Goal: Task Accomplishment & Management: Use online tool/utility

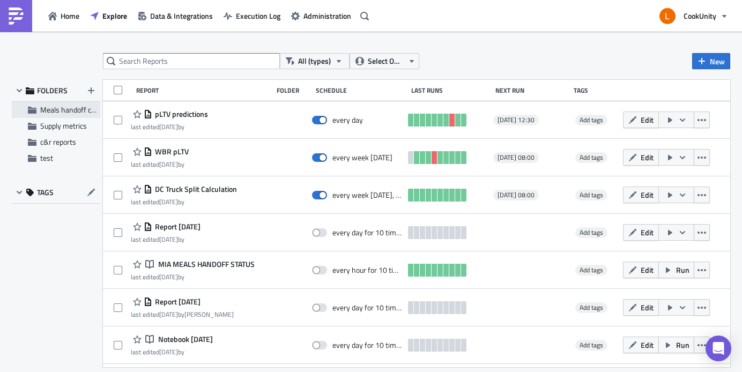
click at [71, 113] on span "Meals handoff checkpoint by stores" at bounding box center [96, 109] width 113 height 11
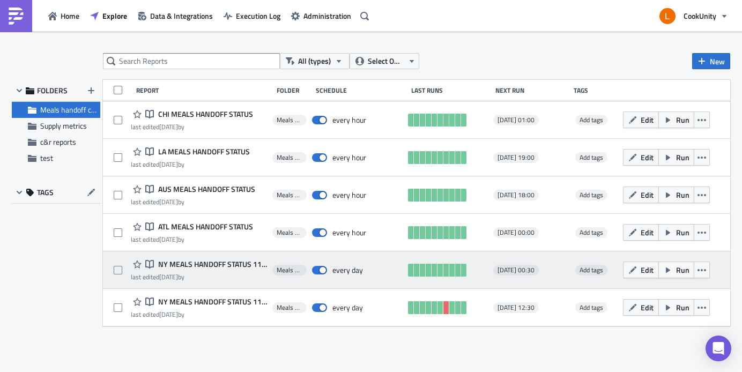
click at [226, 254] on div "Notebook NY MEALS HANDOFF STATUS 11 PM last edited [DATE] by Meals handoff chec…" at bounding box center [416, 270] width 627 height 38
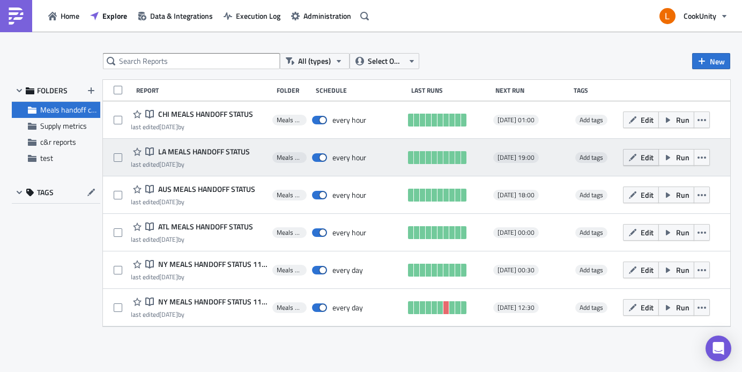
click at [640, 158] on span "Edit" at bounding box center [646, 157] width 13 height 11
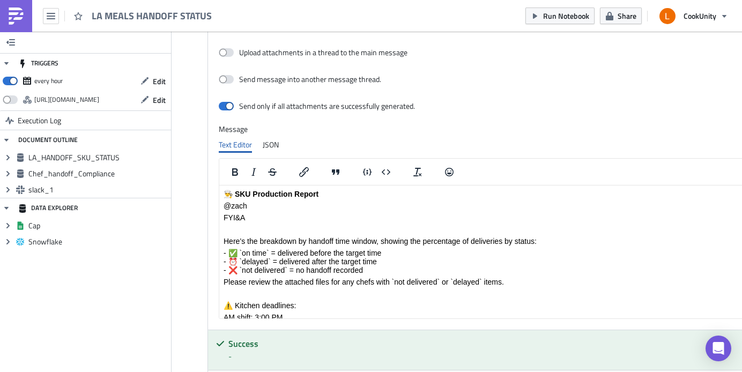
scroll to position [864, 0]
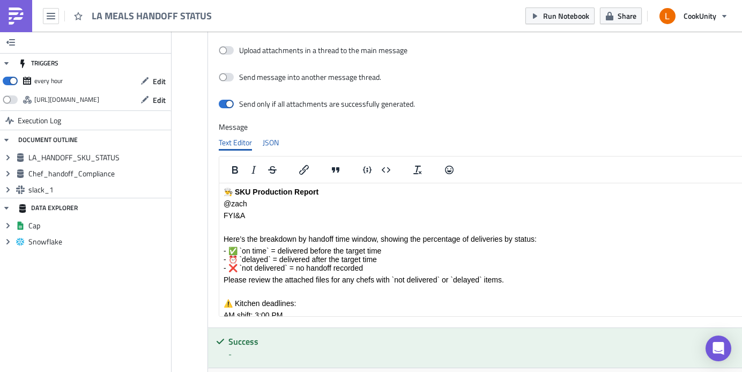
click at [278, 147] on div "JSON" at bounding box center [271, 142] width 16 height 16
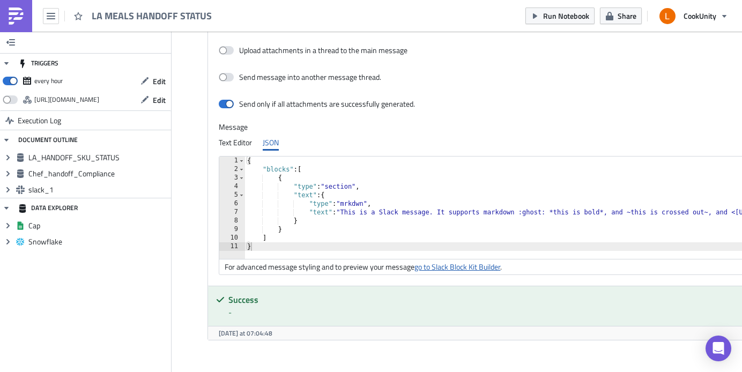
click at [451, 266] on link "go to Slack Block Kit Builder" at bounding box center [457, 266] width 86 height 11
click at [470, 261] on link "go to Slack Block Kit Builder" at bounding box center [457, 266] width 86 height 11
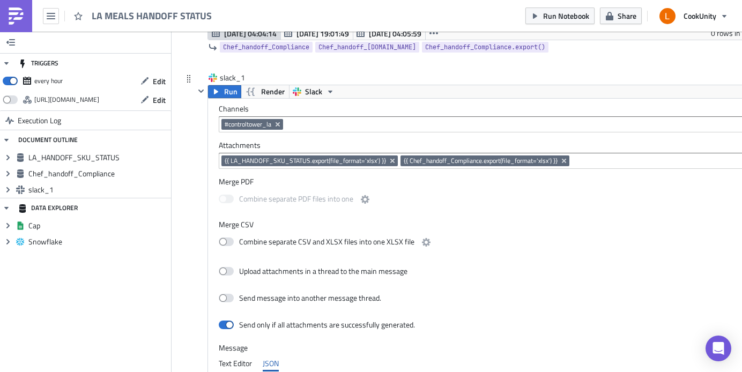
scroll to position [923, 0]
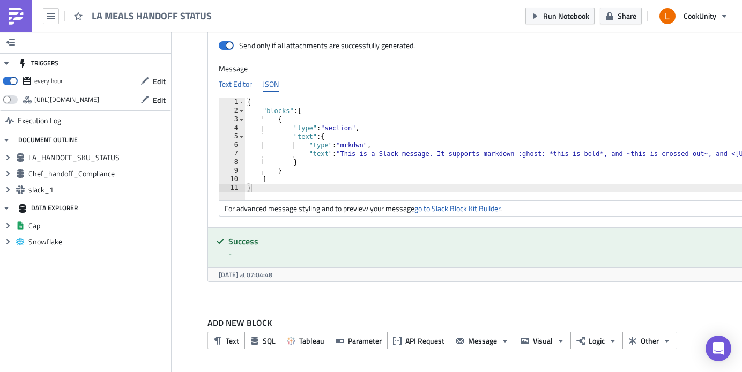
click at [234, 83] on div "Text Editor" at bounding box center [235, 84] width 33 height 16
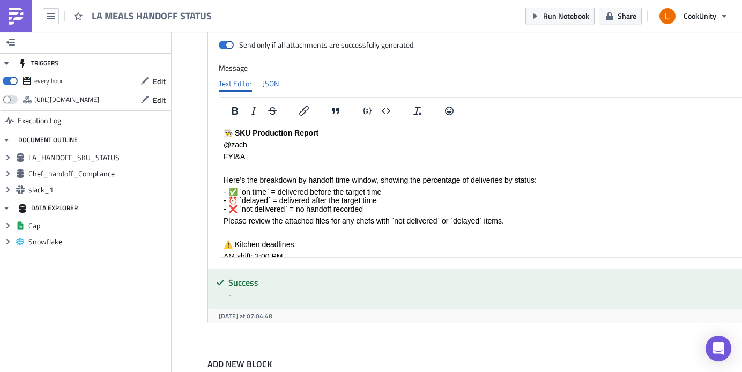
click at [274, 83] on div "JSON" at bounding box center [271, 84] width 16 height 16
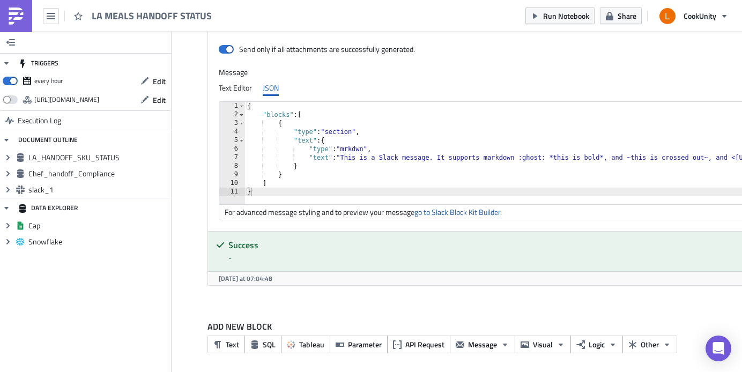
scroll to position [919, 0]
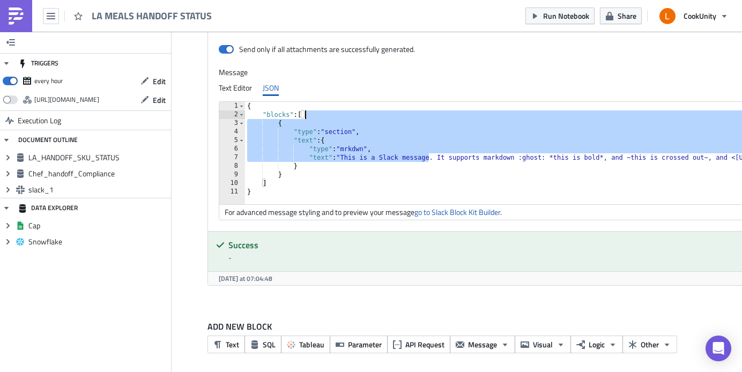
drag, startPoint x: 430, startPoint y: 155, endPoint x: 381, endPoint y: 115, distance: 62.8
click at [381, 115] on div "{ "blocks" : [ { "type" : "section" , "text" : { "type" : "mrkdwn" , "text" : "…" at bounding box center [567, 157] width 645 height 111
click at [456, 125] on div "{ "blocks" : [ { "type" : "section" , "text" : { "type" : "mrkdwn" , "text" : "…" at bounding box center [567, 157] width 645 height 111
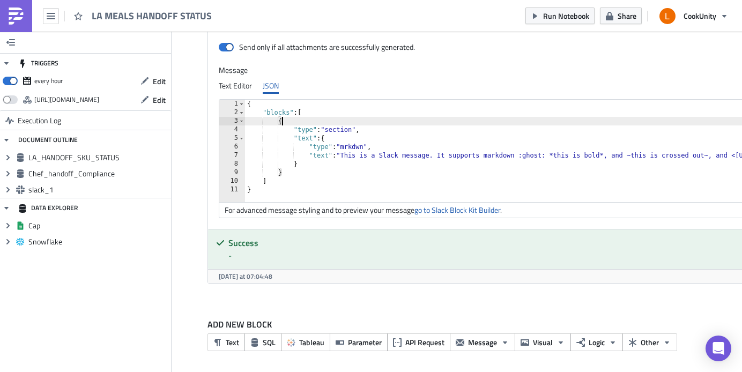
scroll to position [923, 0]
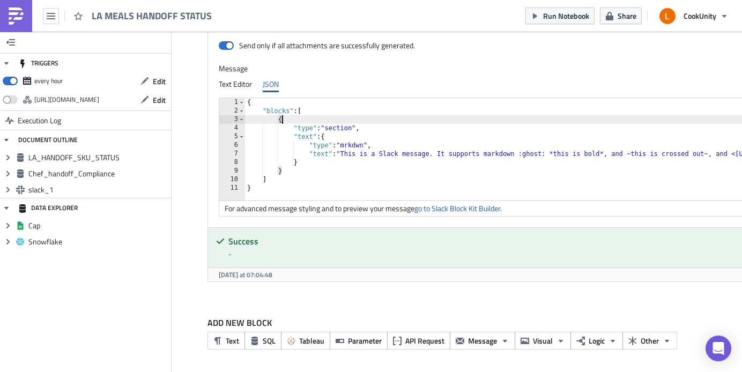
click at [197, 188] on div at bounding box center [200, 44] width 13 height 476
click at [465, 212] on link "go to Slack Block Kit Builder" at bounding box center [457, 208] width 86 height 11
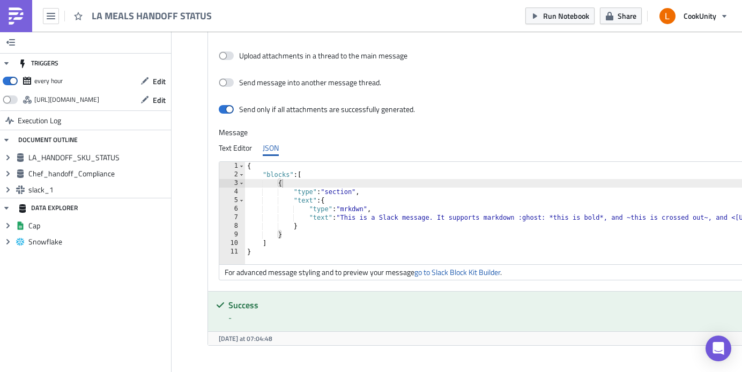
scroll to position [849, 0]
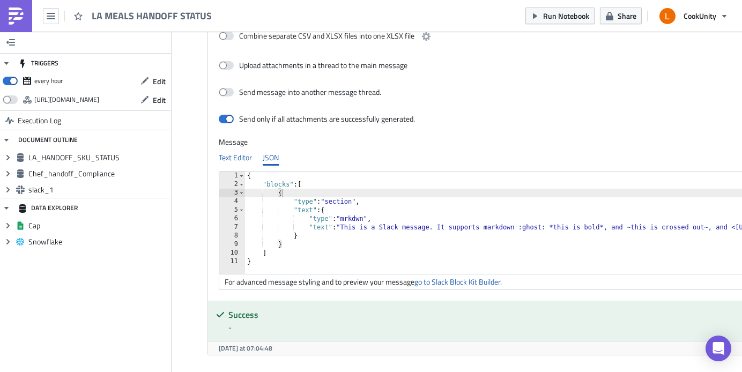
click at [239, 154] on div "Text Editor" at bounding box center [235, 157] width 33 height 16
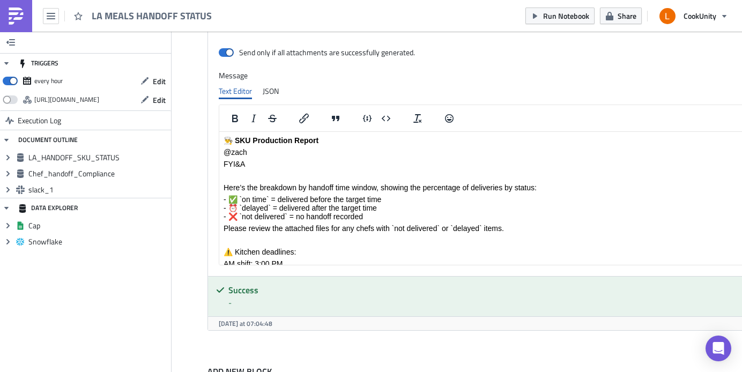
scroll to position [965, 0]
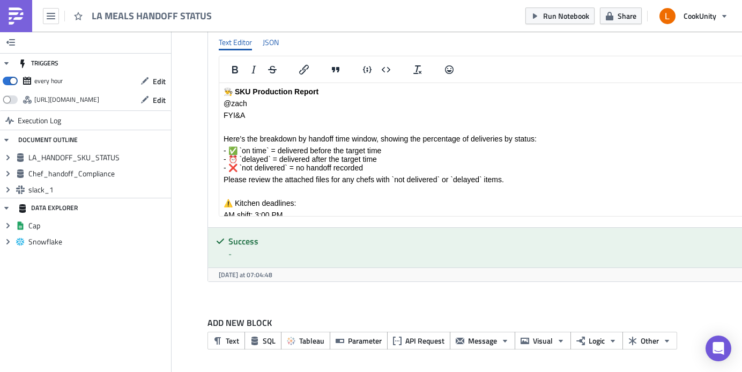
click at [272, 46] on div "JSON" at bounding box center [271, 42] width 16 height 16
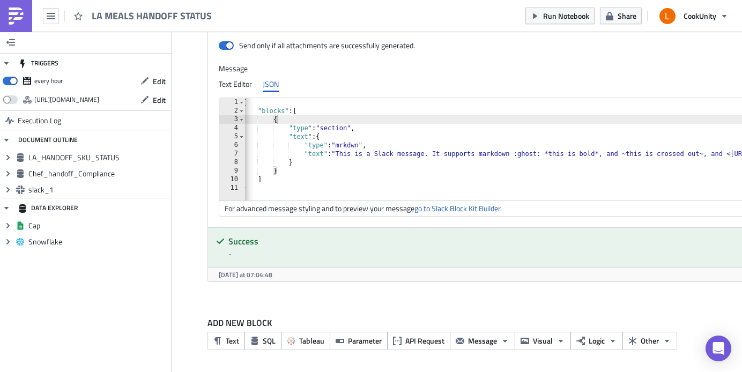
scroll to position [0, 0]
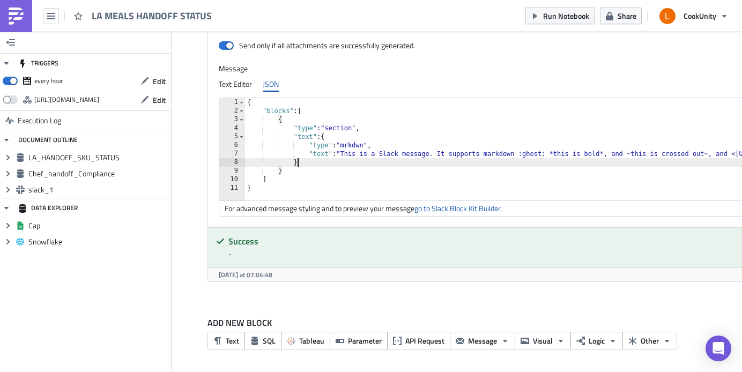
click at [372, 166] on div "{ "blocks" : [ { "type" : "section" , "text" : { "type" : "mrkdwn" , "text" : "…" at bounding box center [567, 153] width 645 height 111
type textarea "] }"
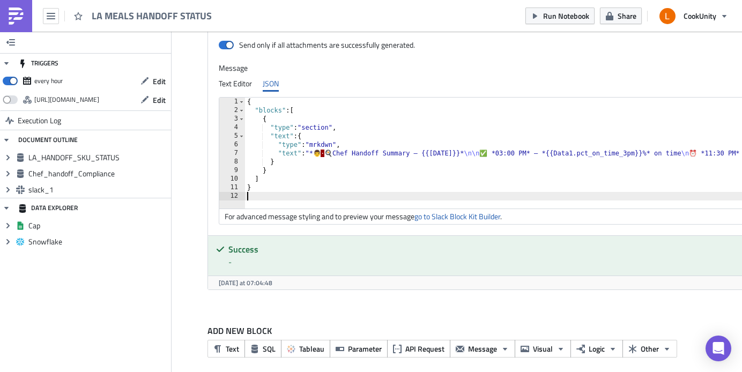
scroll to position [932, 0]
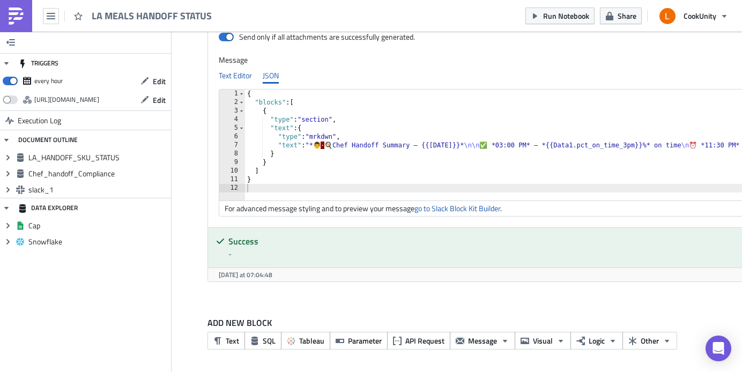
click at [247, 80] on div "Text Editor" at bounding box center [235, 76] width 33 height 16
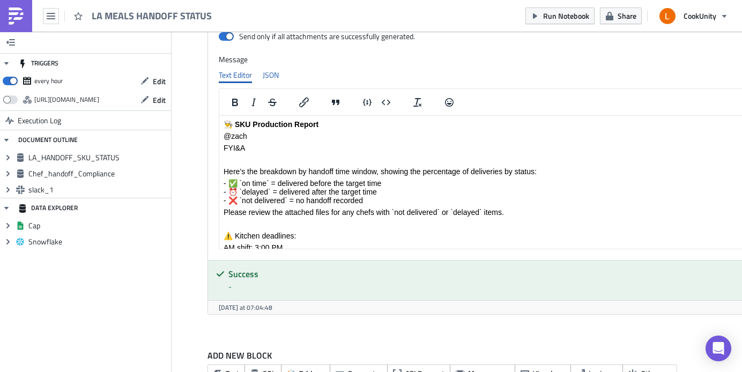
click at [265, 76] on div "JSON" at bounding box center [271, 75] width 16 height 16
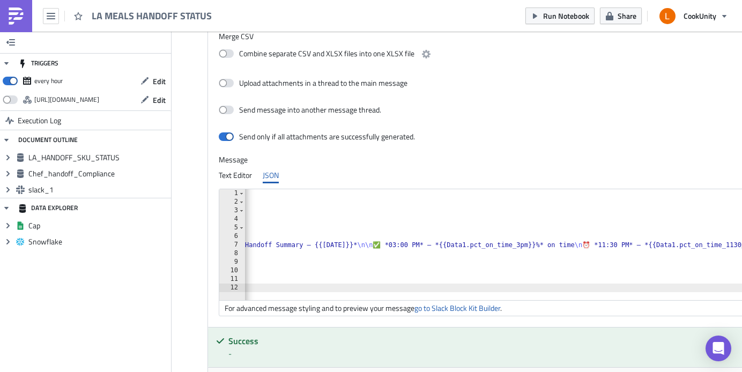
scroll to position [0, 0]
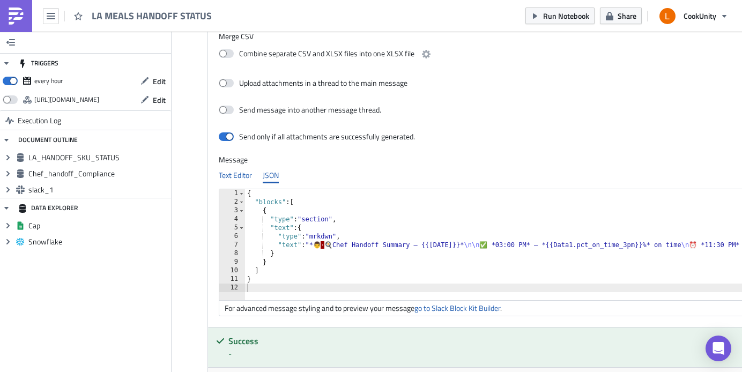
click at [242, 180] on div "Text Editor" at bounding box center [235, 175] width 33 height 16
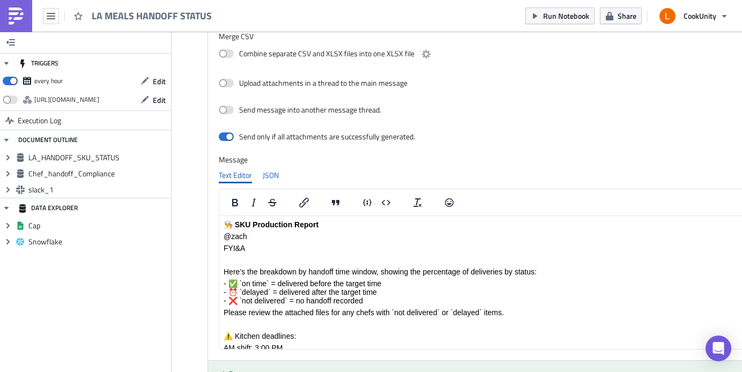
click at [275, 171] on div "JSON" at bounding box center [271, 175] width 16 height 16
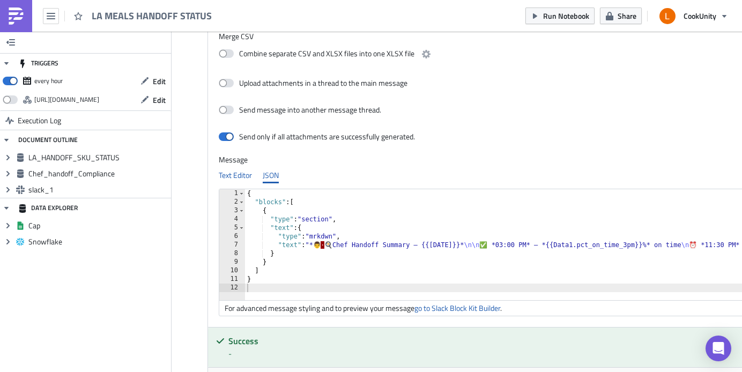
click at [241, 173] on div "Text Editor" at bounding box center [235, 175] width 33 height 16
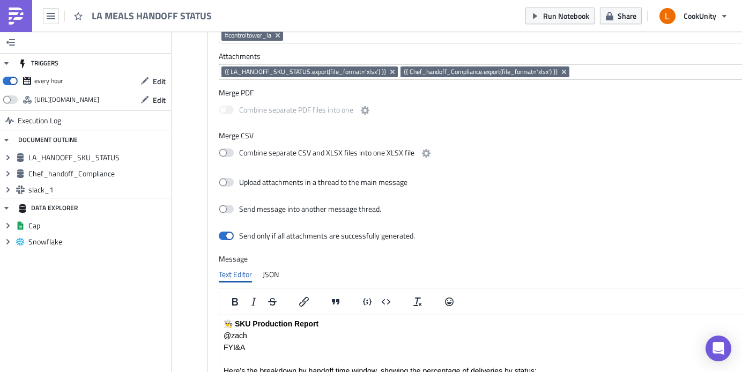
scroll to position [730, 0]
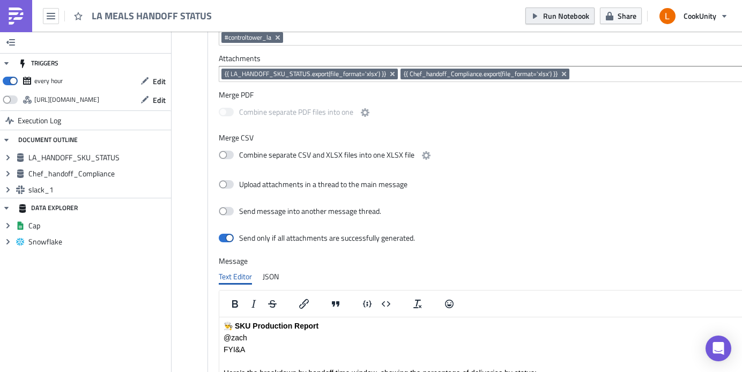
click at [536, 12] on icon "button" at bounding box center [534, 16] width 9 height 9
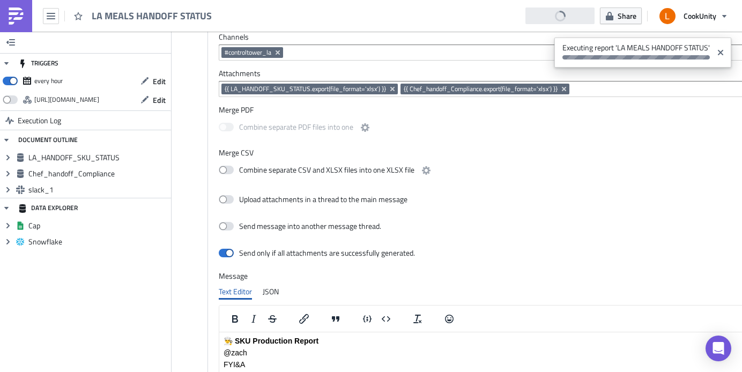
scroll to position [715, 0]
click at [723, 53] on icon "Close" at bounding box center [720, 52] width 9 height 9
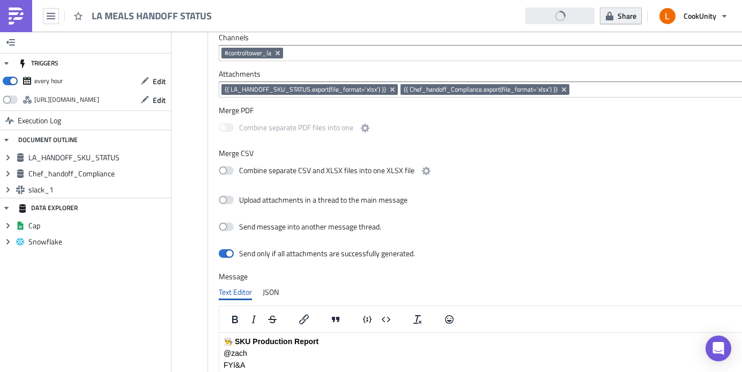
click at [602, 24] on button "Share" at bounding box center [621, 16] width 42 height 17
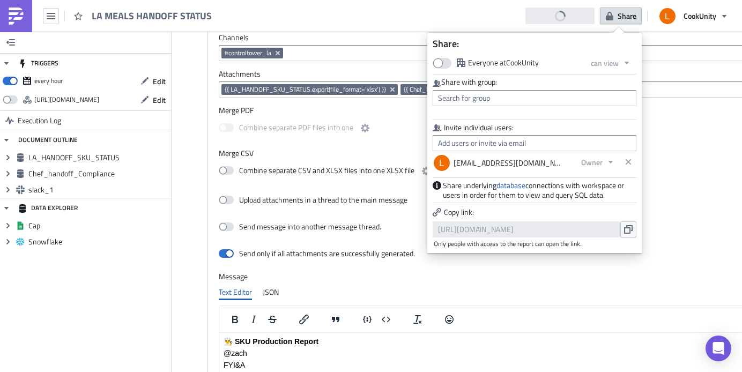
click at [658, 45] on div "#controltower_la" at bounding box center [487, 53] width 537 height 16
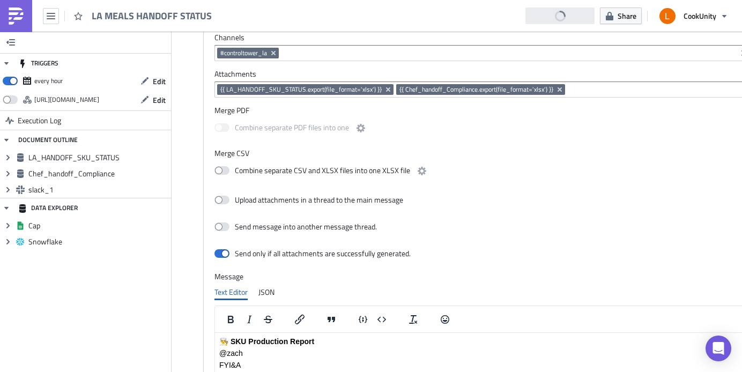
click at [510, 21] on div "LA MEALS HANDOFF STATUS Run Notebook Share CookUnity" at bounding box center [371, 16] width 742 height 32
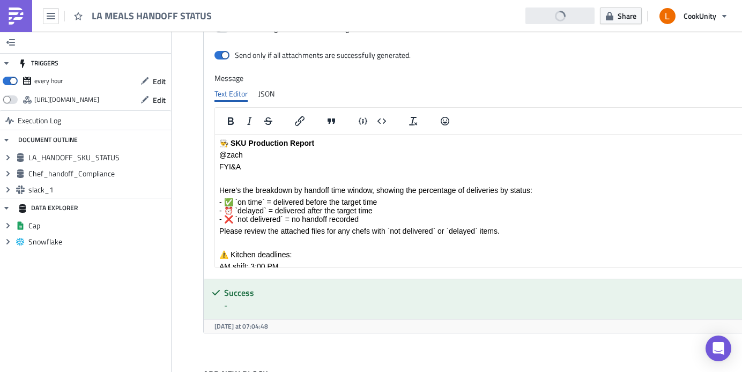
scroll to position [965, 4]
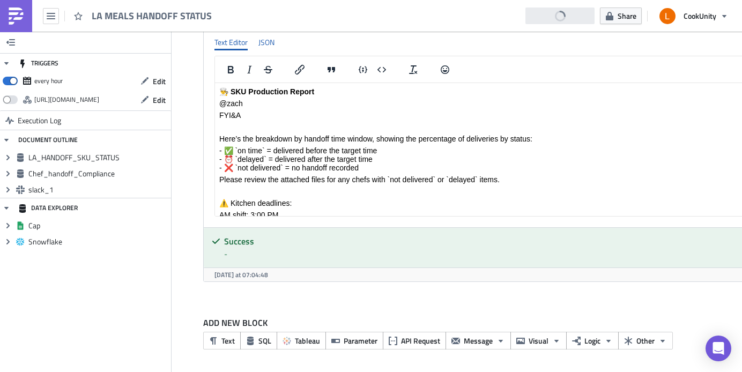
click at [273, 47] on div "JSON" at bounding box center [266, 42] width 16 height 16
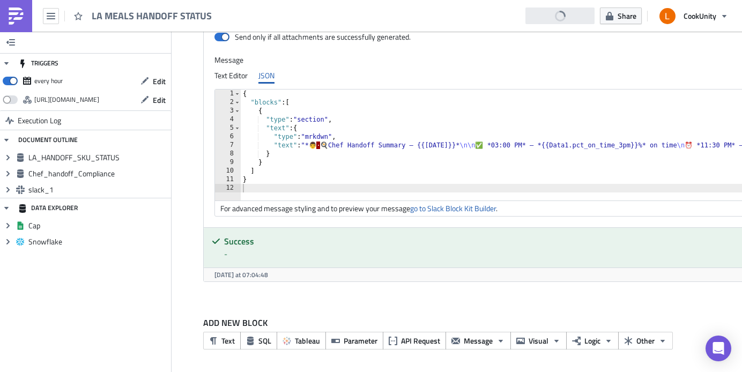
type textarea "}"
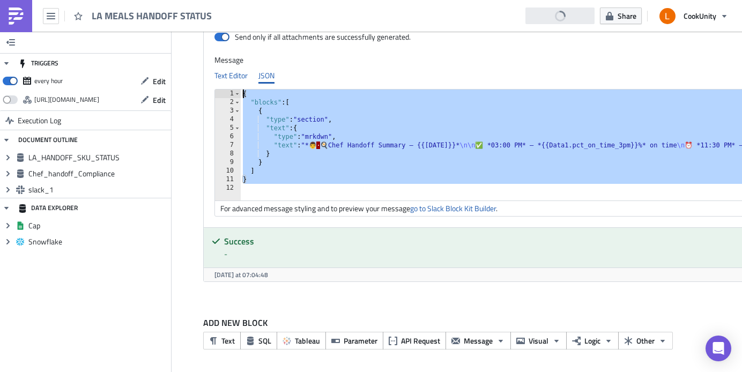
drag, startPoint x: 266, startPoint y: 187, endPoint x: 237, endPoint y: 77, distance: 114.1
click at [237, 77] on div "Text Editor JSON <p><strong>👨&zwj;🍳 SKU Production Report</strong></p> <p>@zach…" at bounding box center [482, 142] width 537 height 149
click at [241, 78] on div "Text Editor" at bounding box center [230, 76] width 33 height 16
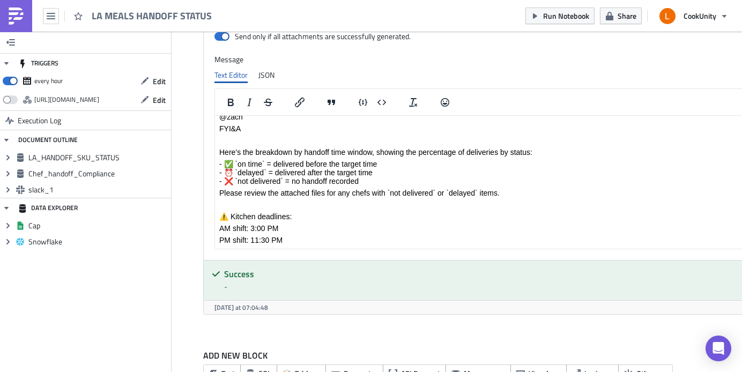
scroll to position [26, 0]
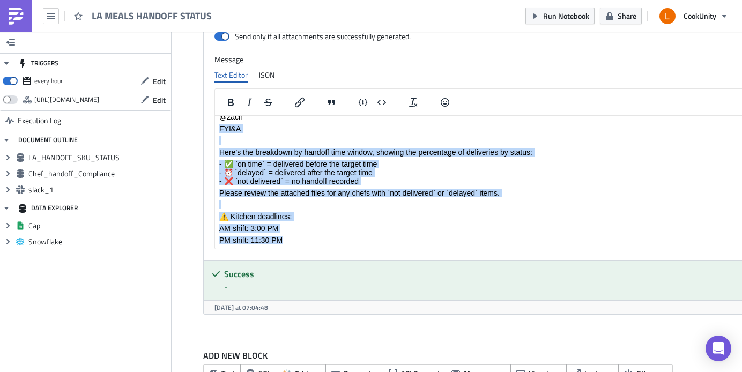
drag, startPoint x: 298, startPoint y: 242, endPoint x: 204, endPoint y: 121, distance: 154.2
click at [215, 121] on html "👨‍🍳 SKU Production Report @[PERSON_NAME] Here’s the breakdown by handoff time w…" at bounding box center [483, 172] width 536 height 152
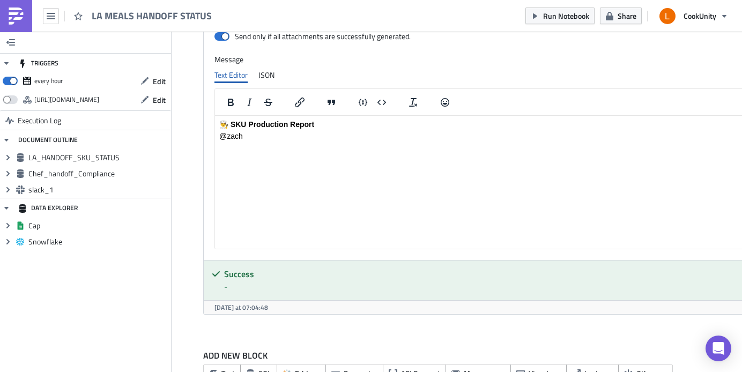
scroll to position [0, 0]
drag, startPoint x: 222, startPoint y: 152, endPoint x: 212, endPoint y: 113, distance: 40.4
click at [215, 116] on html "👨‍🍳 SKU Production Report @zach" at bounding box center [483, 136] width 536 height 41
click at [257, 119] on html "👨‍🍳 SKU Production Report @zach" at bounding box center [483, 136] width 536 height 41
drag, startPoint x: 256, startPoint y: 137, endPoint x: 217, endPoint y: 121, distance: 42.0
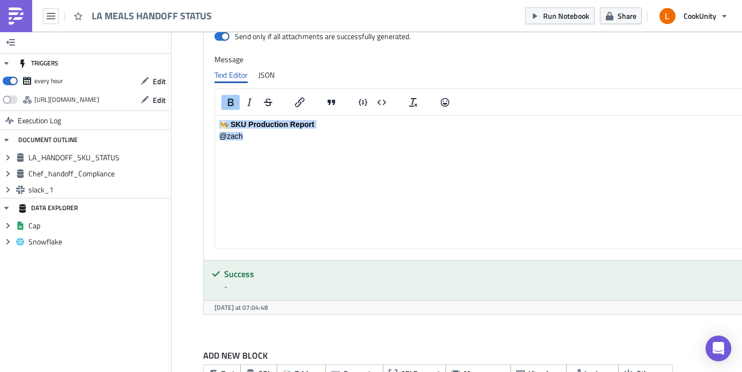
click at [217, 121] on html "👨‍🍳 SKU Production Report @zach" at bounding box center [483, 136] width 536 height 41
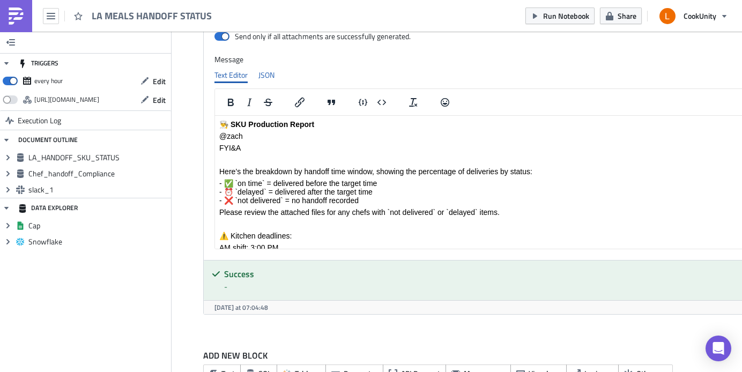
click at [262, 73] on div "JSON" at bounding box center [266, 75] width 16 height 16
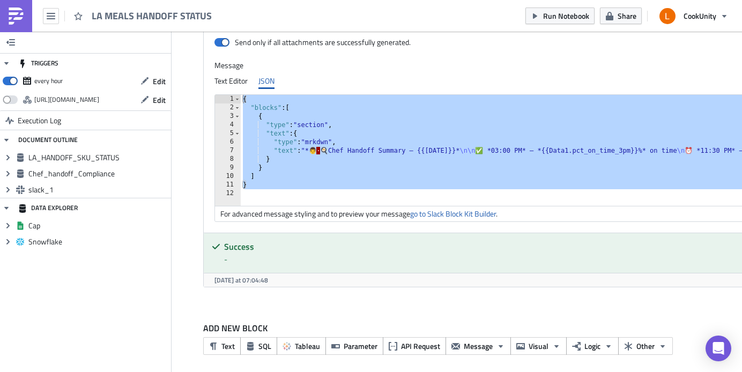
scroll to position [880, 4]
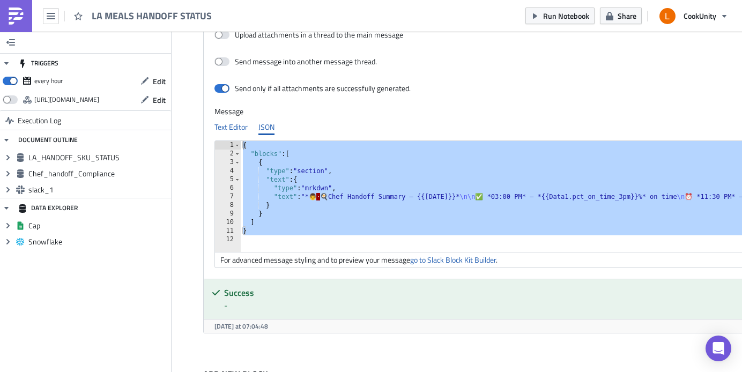
click at [234, 129] on div "Text Editor" at bounding box center [230, 127] width 33 height 16
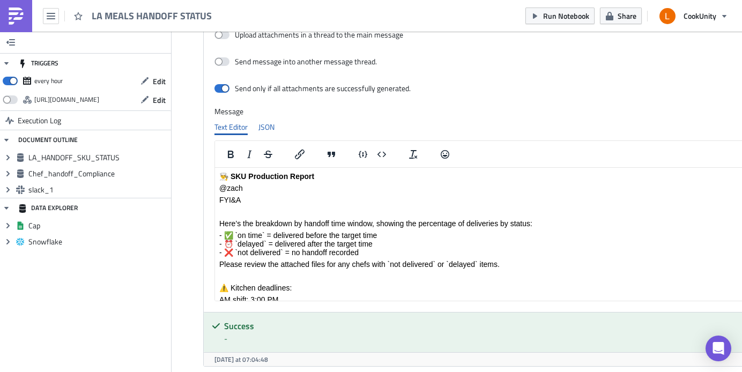
click at [270, 129] on div "JSON" at bounding box center [266, 127] width 16 height 16
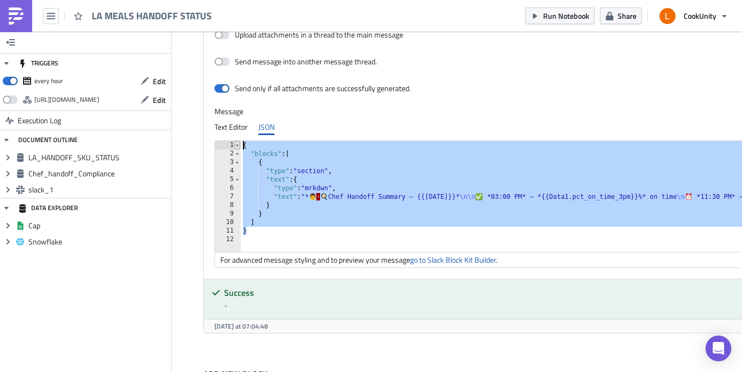
drag, startPoint x: 268, startPoint y: 219, endPoint x: 239, endPoint y: 145, distance: 79.4
click at [240, 146] on div ""type": "section", 1 2 3 4 5 6 7 8 9 10 11 12 { "blocks" : [ { "type" : "sectio…" at bounding box center [483, 196] width 536 height 111
type textarea "{ "blocks": ["
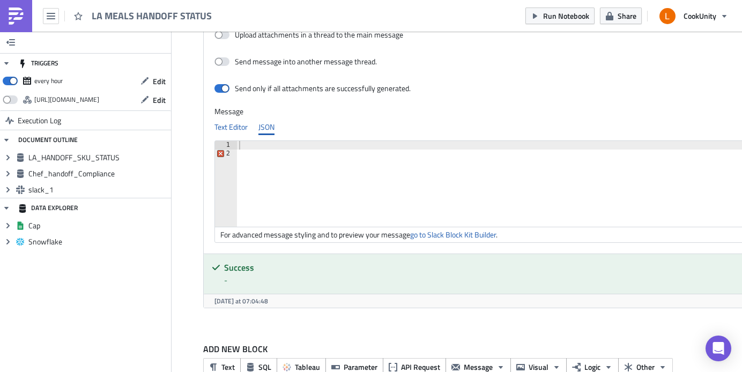
click at [237, 129] on div "Text Editor" at bounding box center [230, 127] width 33 height 16
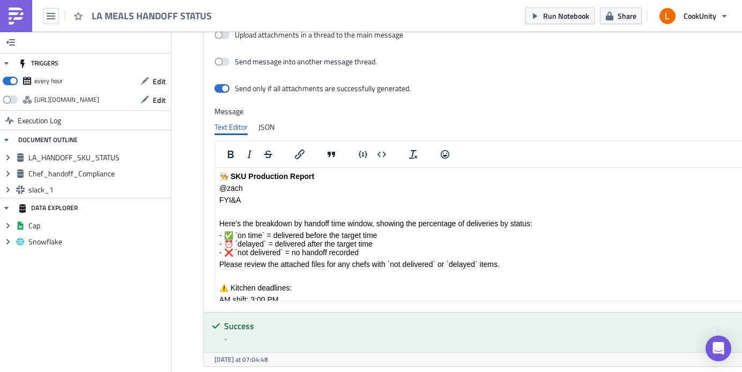
click at [368, 218] on body "👨‍🍳 SKU Production Report @[PERSON_NAME] Here’s the breakdown by handoff time w…" at bounding box center [483, 244] width 528 height 144
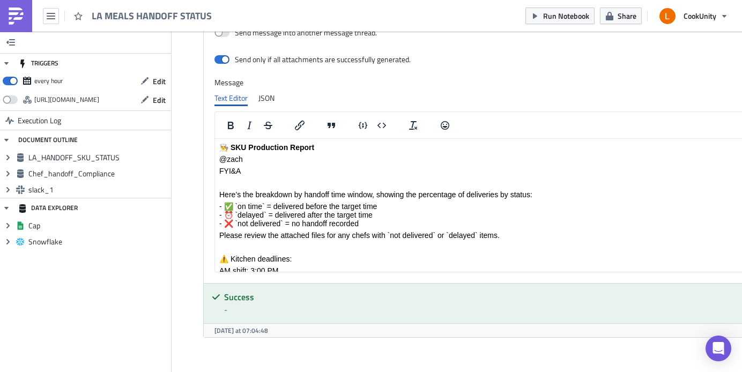
scroll to position [917, 4]
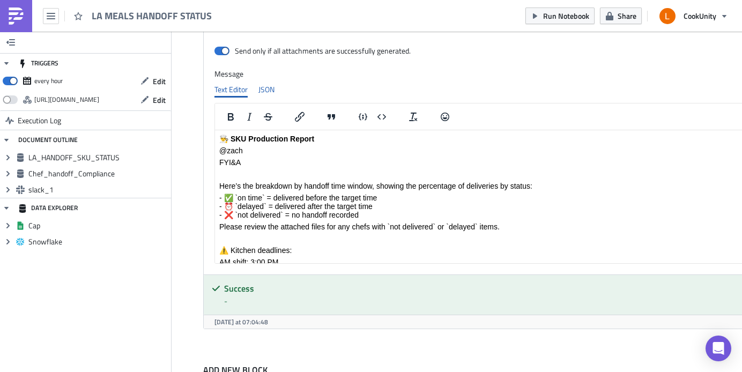
click at [271, 91] on div "JSON" at bounding box center [266, 89] width 16 height 16
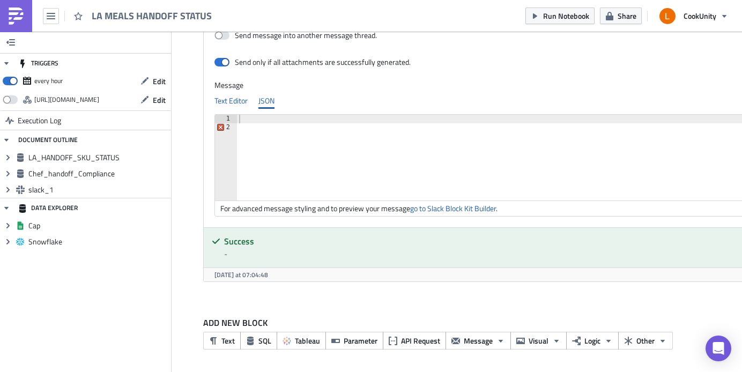
click at [241, 104] on div "Text Editor" at bounding box center [230, 101] width 33 height 16
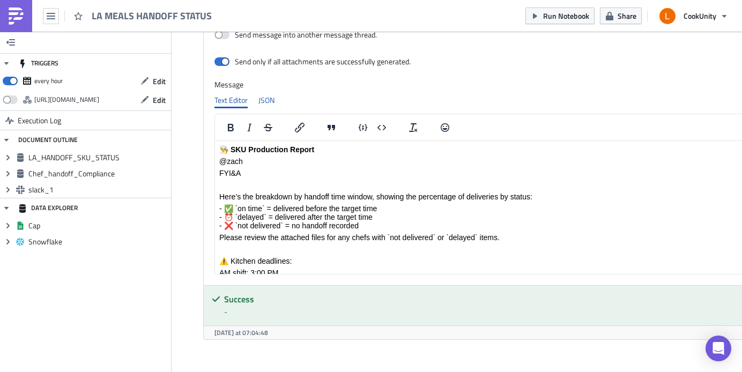
click at [266, 102] on div "JSON" at bounding box center [266, 100] width 16 height 16
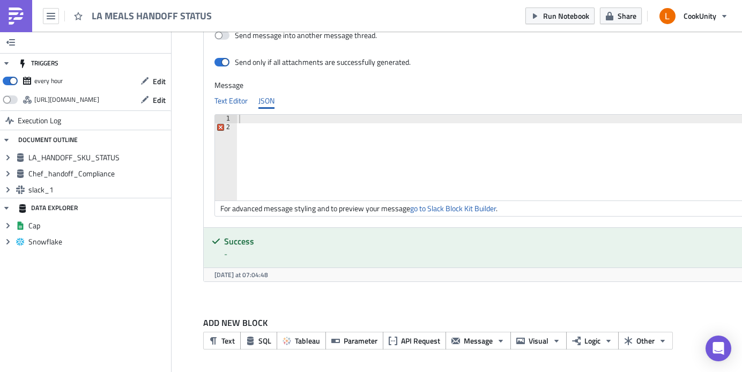
click at [239, 104] on div "Text Editor" at bounding box center [230, 101] width 33 height 16
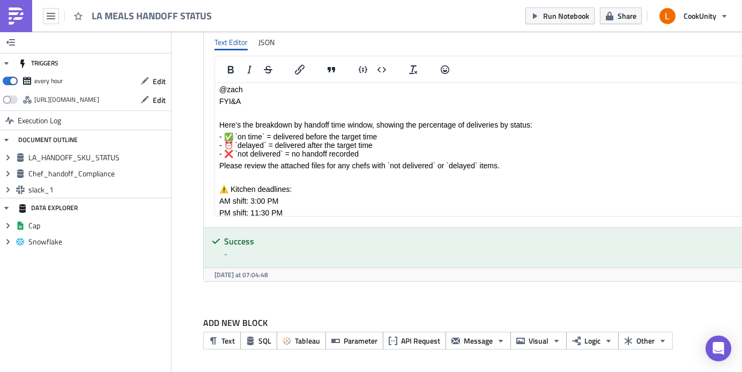
scroll to position [26, 0]
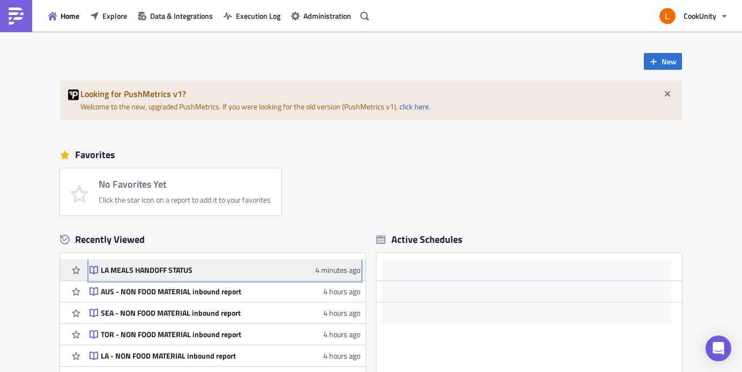
click at [287, 269] on div "LA MEALS HANDOFF STATUS" at bounding box center [207, 270] width 212 height 10
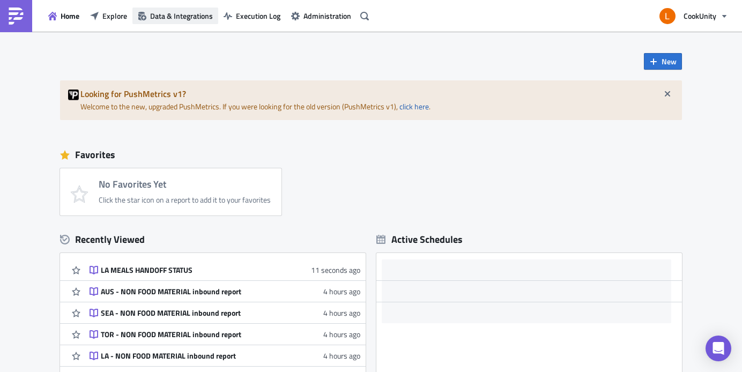
click at [146, 14] on icon "button" at bounding box center [142, 16] width 9 height 9
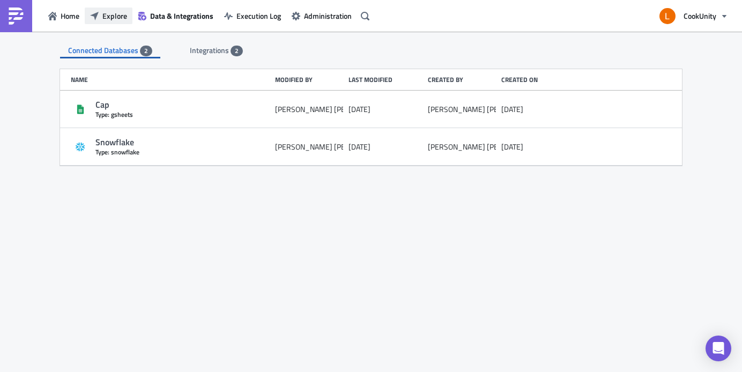
click at [115, 16] on span "Explore" at bounding box center [114, 15] width 25 height 11
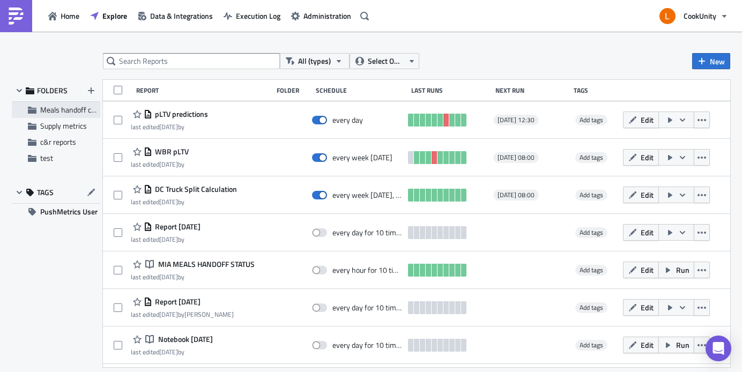
click at [77, 114] on span "Meals handoff checkpoint by stores" at bounding box center [96, 109] width 113 height 11
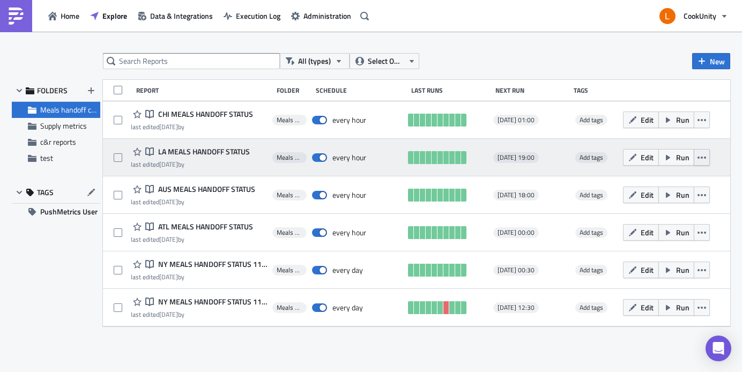
click at [700, 160] on icon "button" at bounding box center [701, 157] width 9 height 9
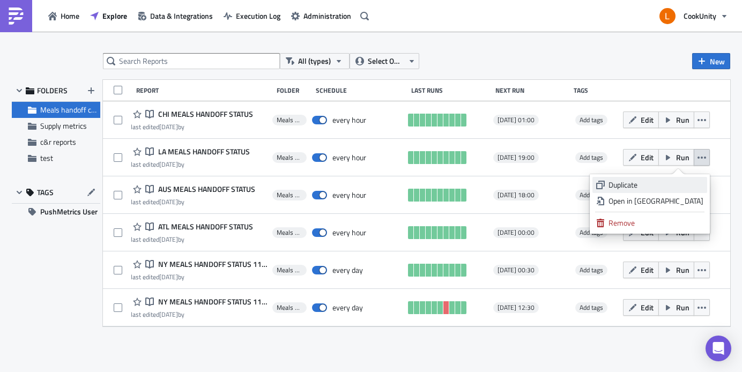
click at [676, 181] on div "Duplicate" at bounding box center [655, 184] width 95 height 11
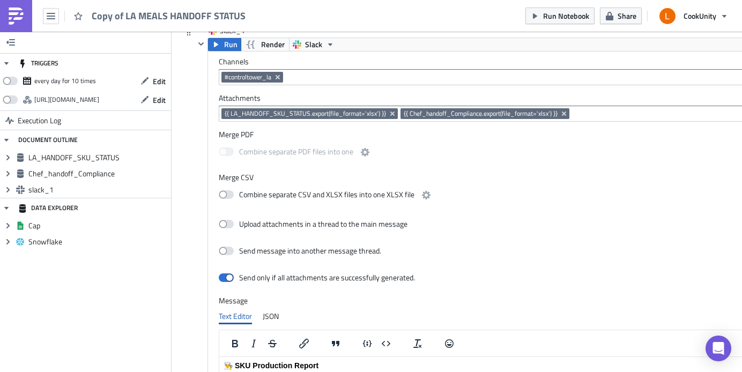
scroll to position [418, 0]
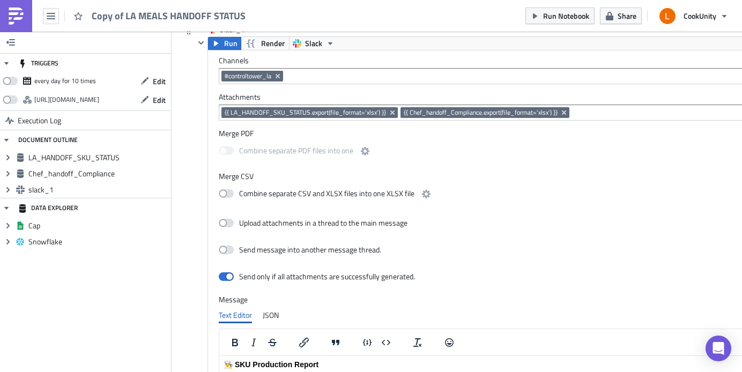
click at [288, 76] on input at bounding box center [512, 76] width 452 height 11
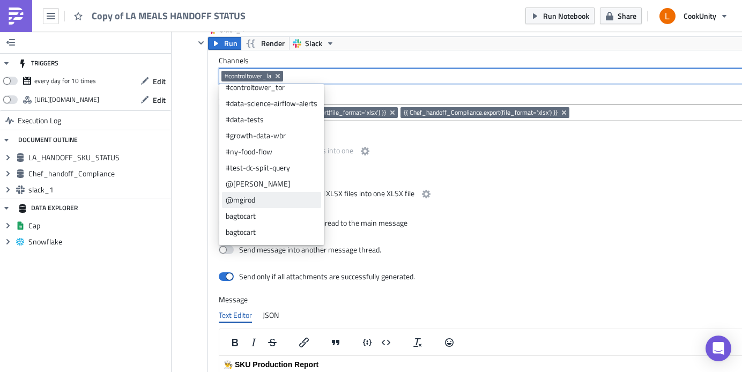
scroll to position [166, 0]
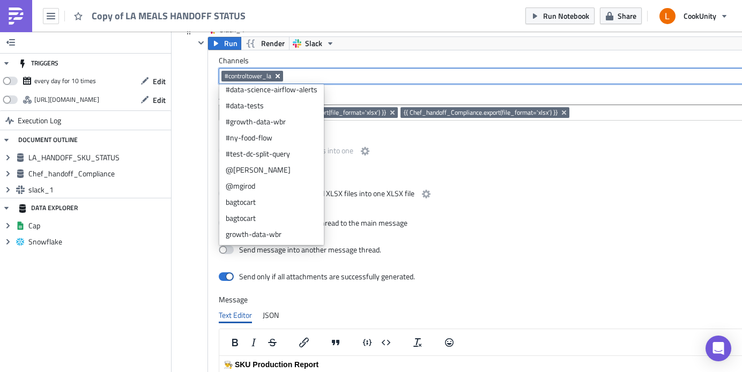
click at [280, 75] on icon "Remove Tag" at bounding box center [277, 76] width 9 height 9
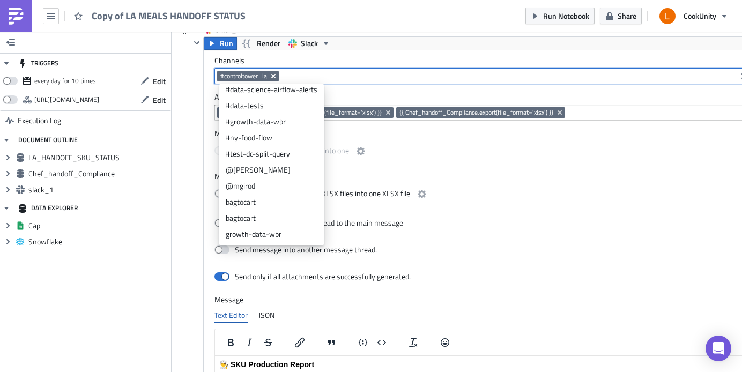
scroll to position [0, 0]
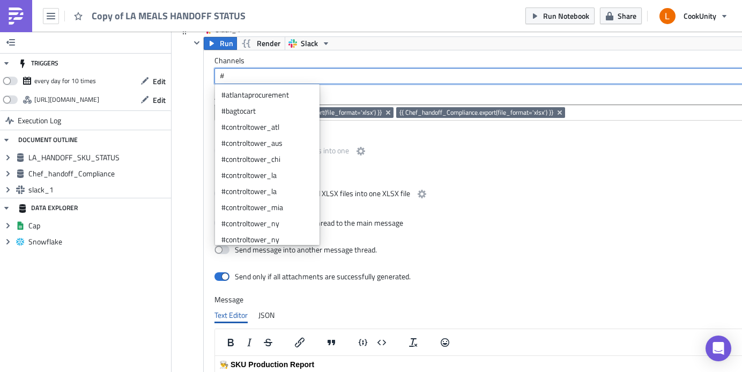
paste input "non-food-material-reception-report"
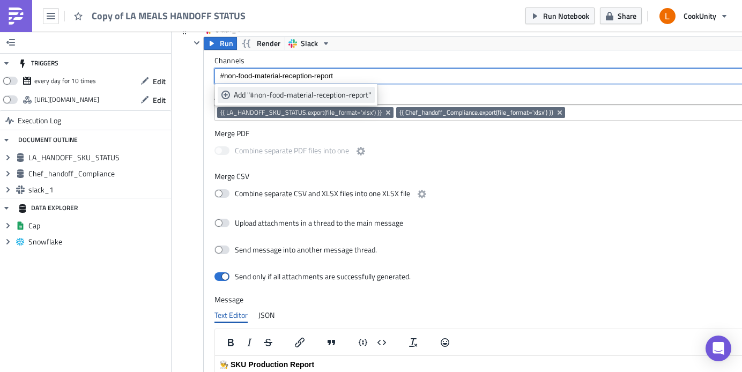
type input "#non-food-material-reception-report"
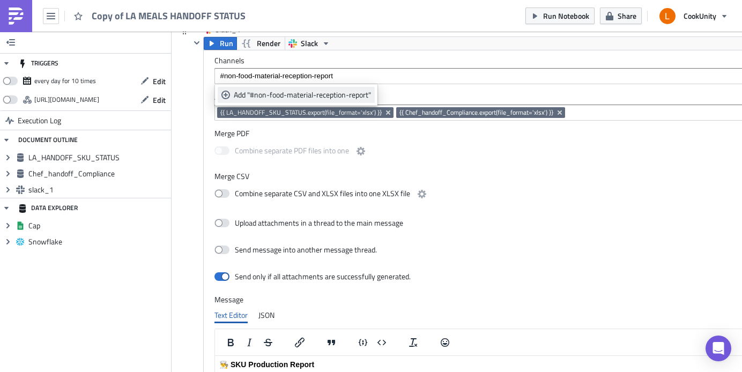
click at [283, 91] on div "Add "#non-food-material-reception-report"" at bounding box center [302, 94] width 137 height 11
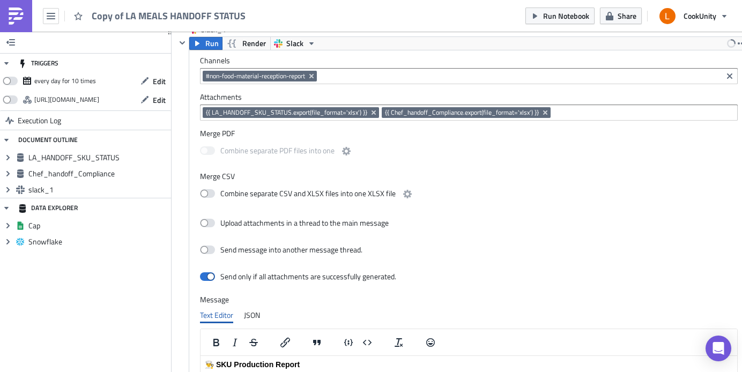
click at [483, 191] on div "Combine separate CSV and XLSX files into one XLSX file" at bounding box center [468, 195] width 537 height 23
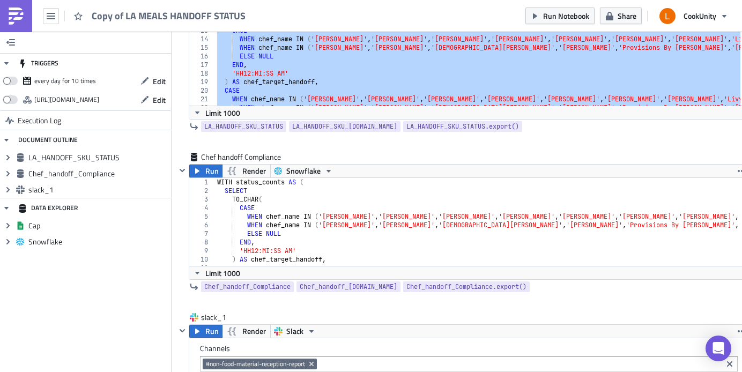
scroll to position [0, 0]
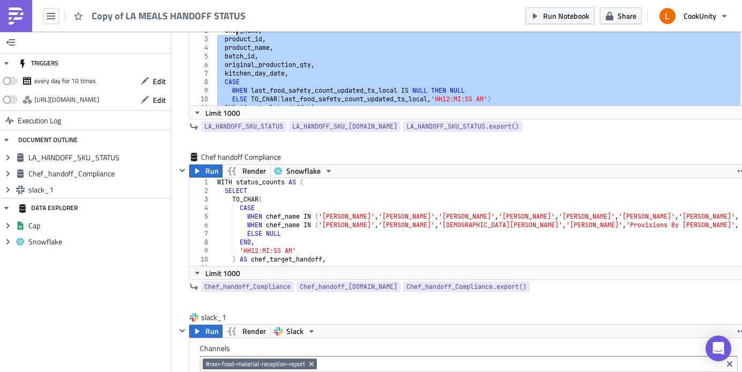
drag, startPoint x: 471, startPoint y: 93, endPoint x: 236, endPoint y: 32, distance: 243.7
click at [236, 32] on div "SELECT chef_name , product_id , product_name , batch_id , original_production_q…" at bounding box center [751, 66] width 1073 height 97
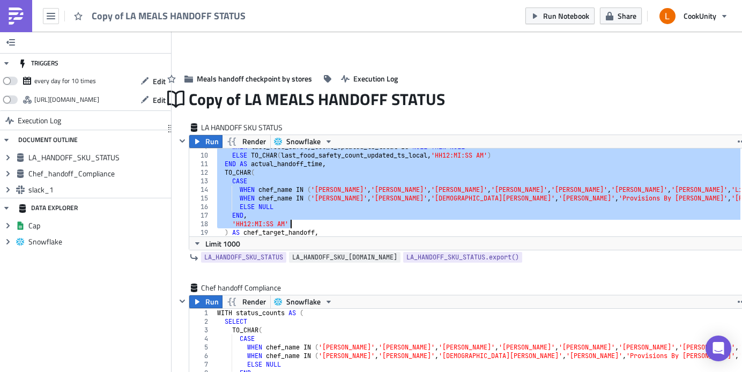
scroll to position [306, 0]
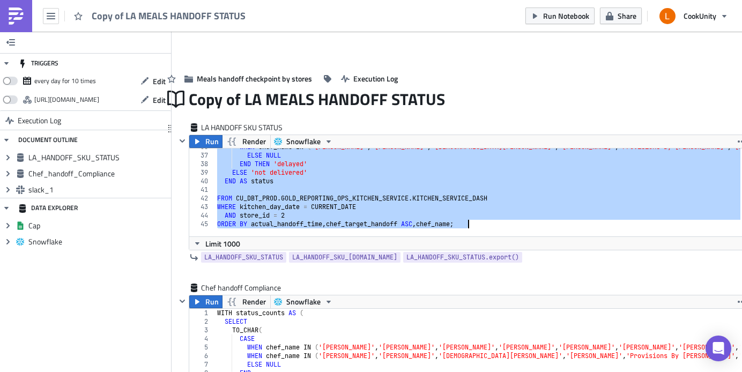
drag, startPoint x: 218, startPoint y: 152, endPoint x: 453, endPoint y: 238, distance: 250.3
click at [453, 238] on div "chef_name, product_id, 36 37 38 39 40 41 42 43 44 45 WHEN chef_name IN ( '[PERS…" at bounding box center [468, 199] width 559 height 102
paste textarea "ORDER BY s.chef_target_handoff, s.status"
type textarea "ORDER BY s.chef_target_handoff, s.status;"
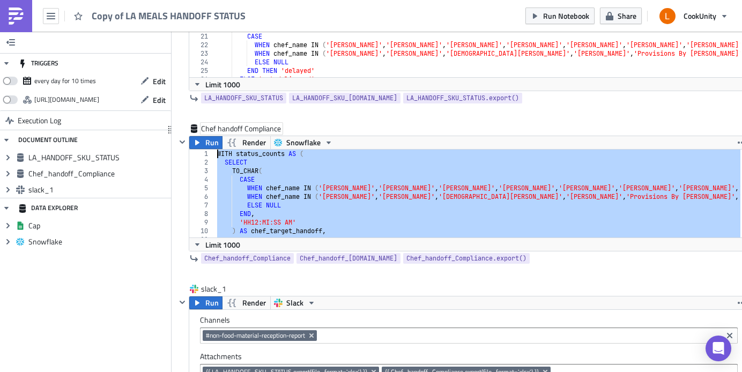
scroll to position [0, 0]
drag, startPoint x: 380, startPoint y: 216, endPoint x: 210, endPoint y: 131, distance: 190.0
click at [210, 131] on div "Chef handoff Compliance Run Render Snowflake ORDER BY s.chef_target_handoff, s.…" at bounding box center [462, 195] width 573 height 145
paste textarea "FROM status_counts;"
type textarea "FROM status_counts;"
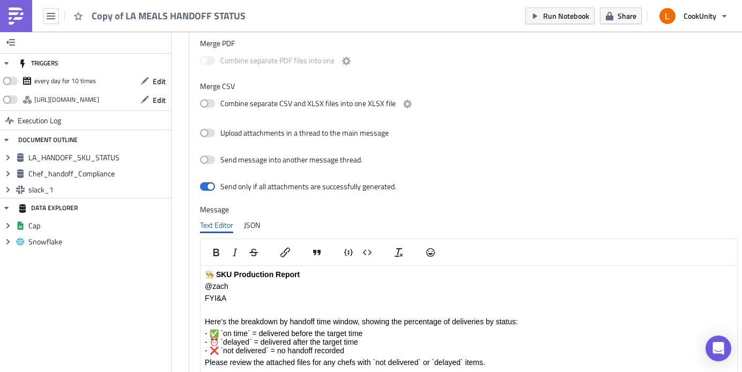
scroll to position [571, 19]
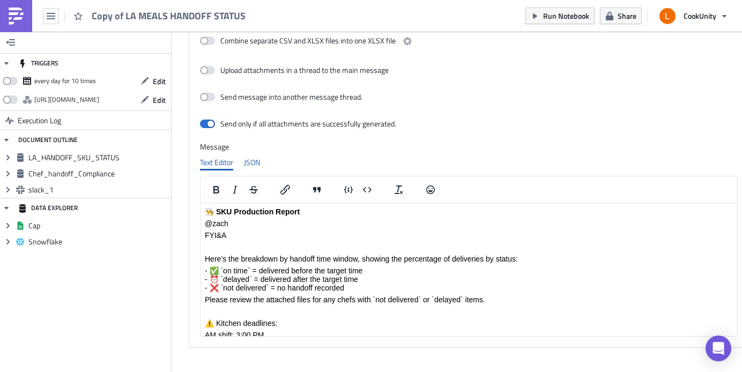
click at [256, 163] on div "JSON" at bounding box center [252, 162] width 16 height 16
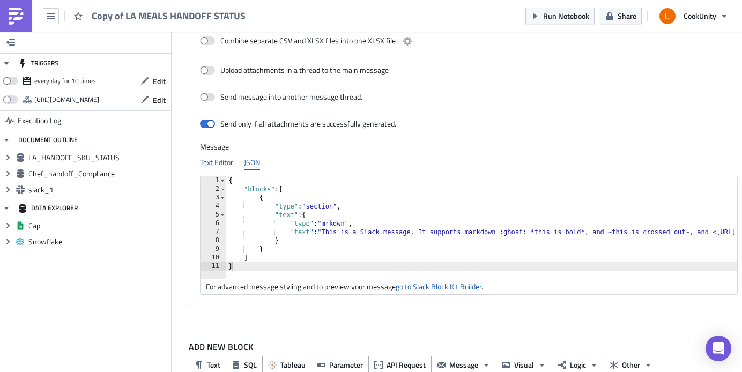
click at [223, 162] on div "Text Editor" at bounding box center [216, 162] width 33 height 16
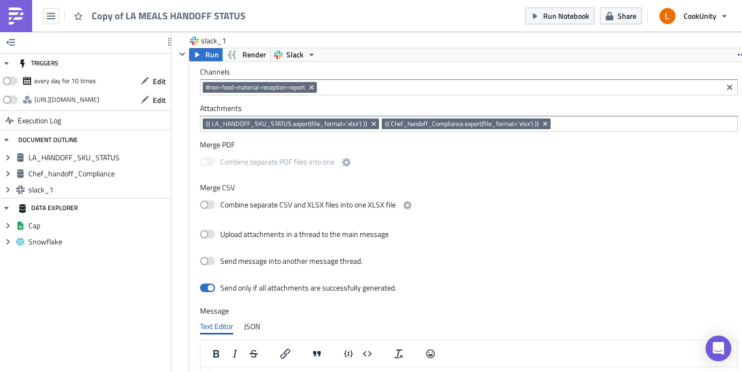
scroll to position [318, 19]
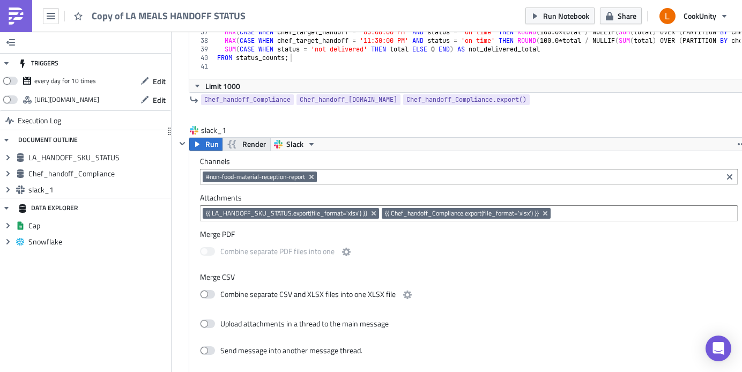
click at [250, 146] on span "Render" at bounding box center [254, 144] width 24 height 13
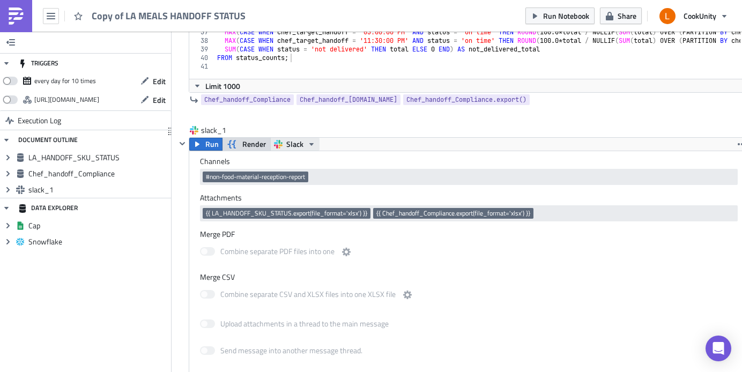
click at [280, 143] on icon "button" at bounding box center [281, 142] width 4 height 4
click at [251, 144] on span "Render" at bounding box center [254, 144] width 24 height 13
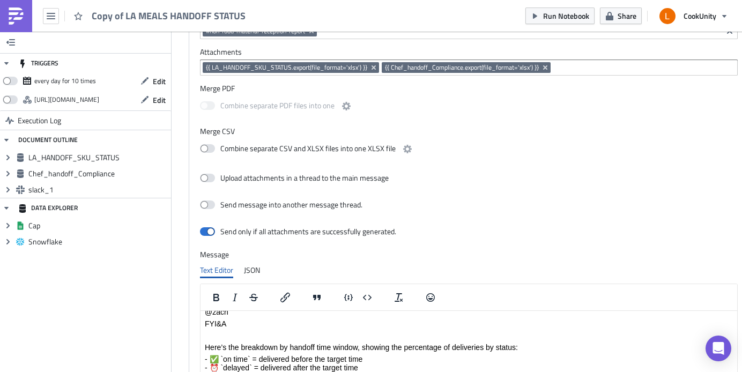
scroll to position [619, 19]
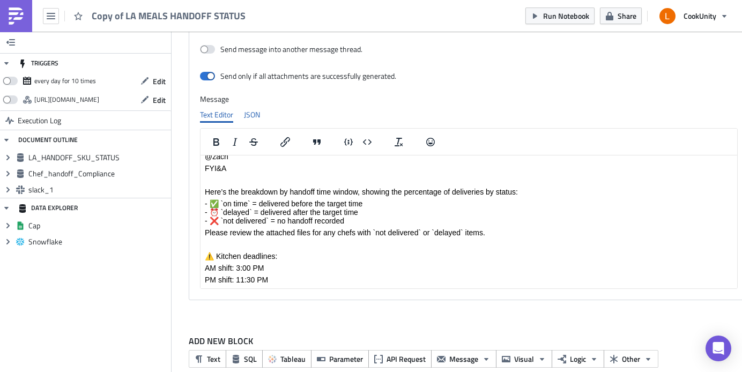
click at [252, 112] on div "JSON" at bounding box center [252, 115] width 16 height 16
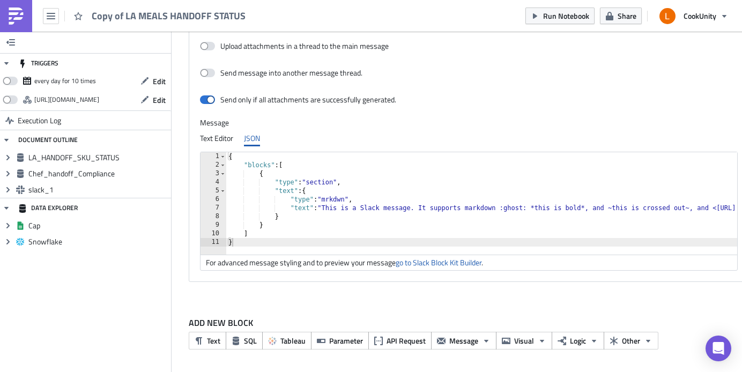
scroll to position [0, 0]
click at [463, 265] on link "go to Slack Block Kit Builder" at bounding box center [438, 262] width 86 height 11
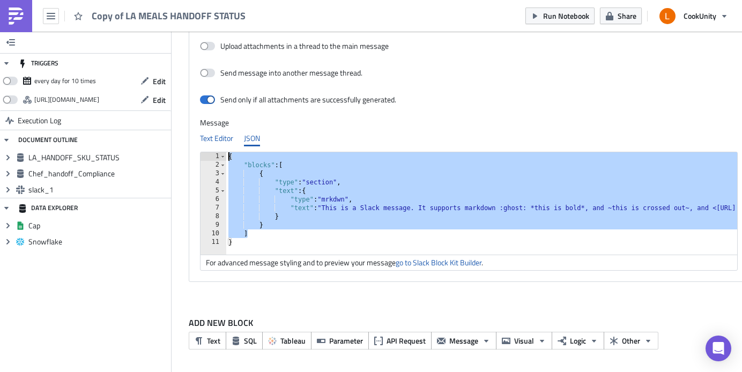
drag, startPoint x: 259, startPoint y: 234, endPoint x: 220, endPoint y: 139, distance: 102.6
click at [220, 139] on div "Text Editor JSON <p><strong>👨&zwj;🍳 SKU Production Report</strong></p> <p>@zach…" at bounding box center [468, 200] width 537 height 140
type textarea "{ "blocks": ["
paste textarea
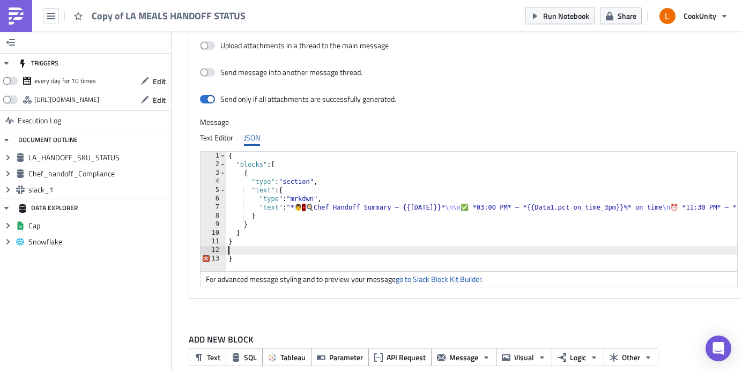
click at [251, 260] on div at bounding box center [755, 265] width 1058 height 11
type textarea "}"
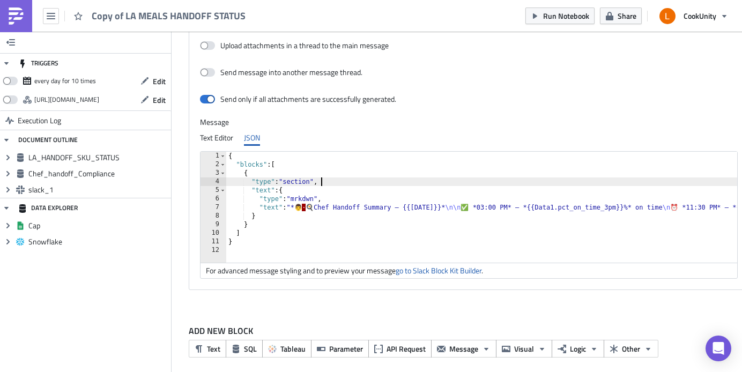
click at [386, 181] on div "{ "blocks" : [ { "type" : "section" , "text" : { "type" : "mrkdwn" , "text" : "…" at bounding box center [755, 212] width 1058 height 120
type textarea ""type": "section","
click at [226, 136] on div "Text Editor" at bounding box center [216, 138] width 33 height 16
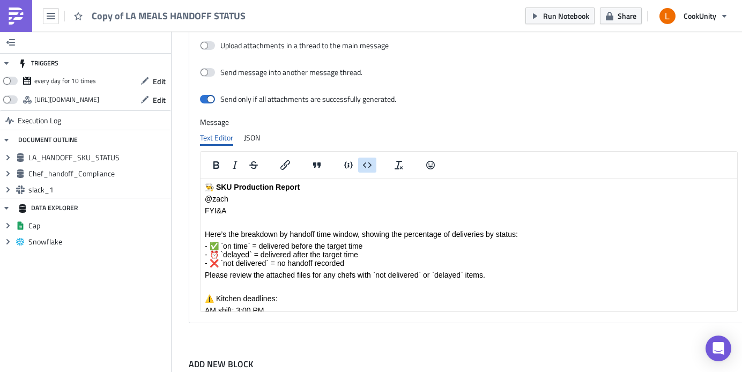
click at [361, 166] on icon "Insert code block" at bounding box center [367, 165] width 13 height 13
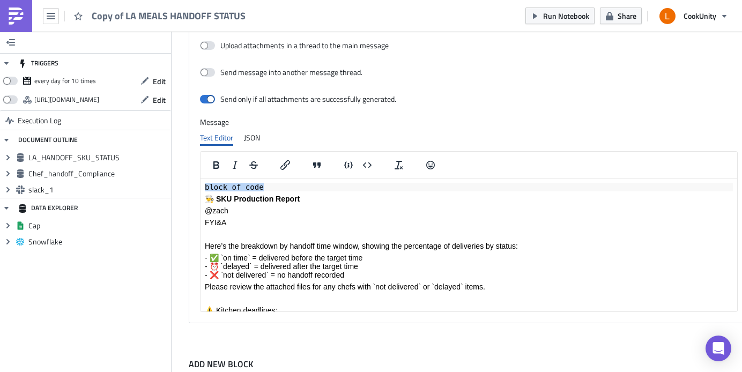
drag, startPoint x: 263, startPoint y: 188, endPoint x: 195, endPoint y: 188, distance: 68.0
click at [200, 188] on html "block of code 👨‍🍳 SKU Production Report @[PERSON_NAME] Here’s the breakdown by …" at bounding box center [468, 260] width 536 height 164
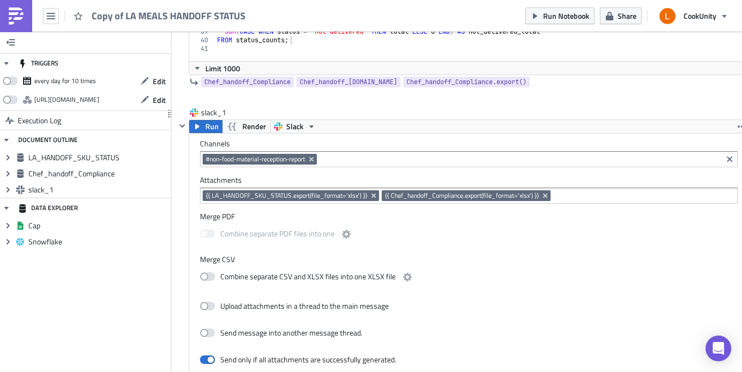
scroll to position [278, 19]
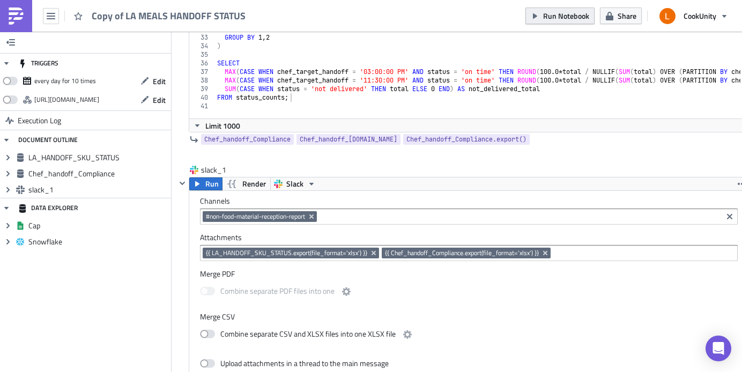
click at [576, 16] on span "Run Notebook" at bounding box center [566, 15] width 46 height 11
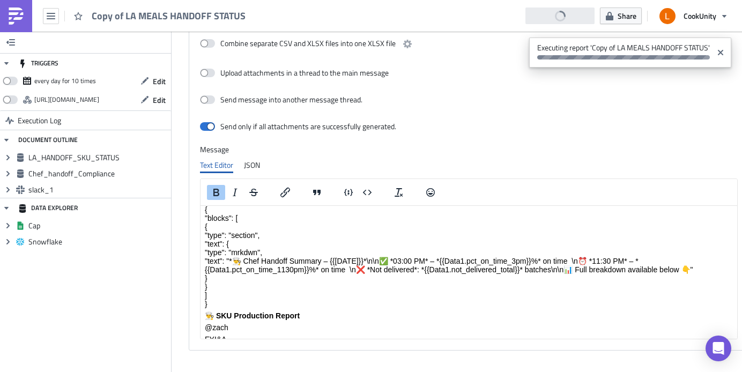
scroll to position [0, 0]
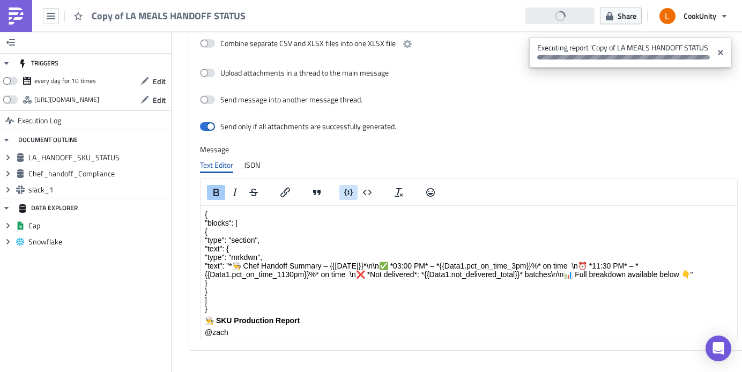
click at [347, 192] on icon "Insert code line" at bounding box center [348, 192] width 13 height 14
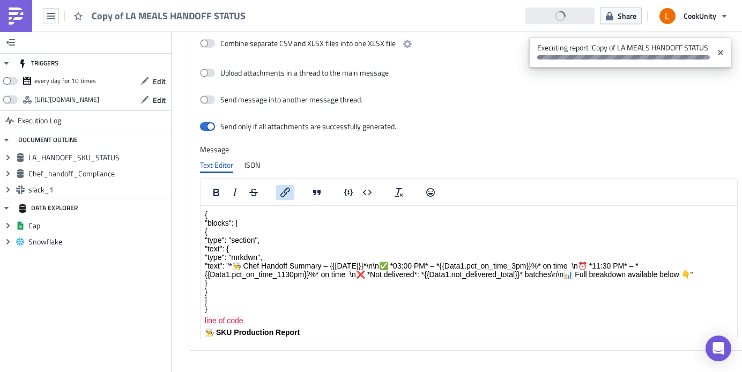
click at [287, 195] on icon "Insert/edit link" at bounding box center [285, 192] width 13 height 13
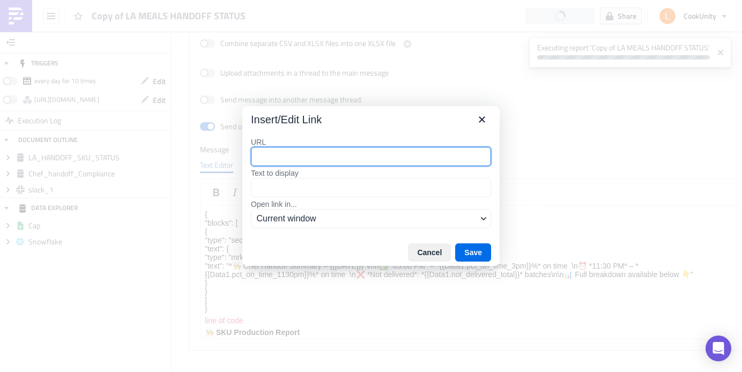
click at [471, 119] on div "Insert/Edit Link" at bounding box center [370, 117] width 257 height 23
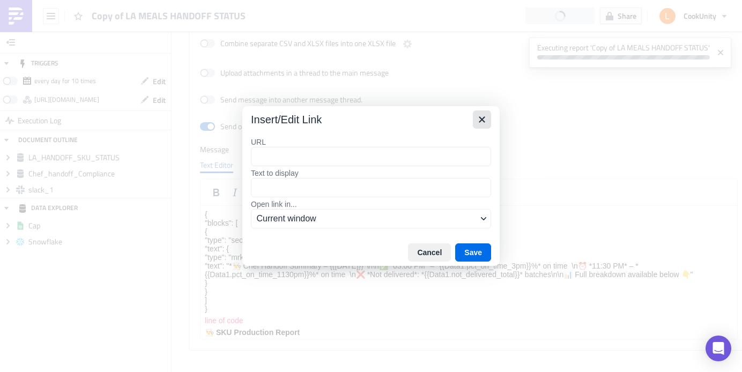
click at [478, 119] on icon "Close" at bounding box center [481, 119] width 13 height 13
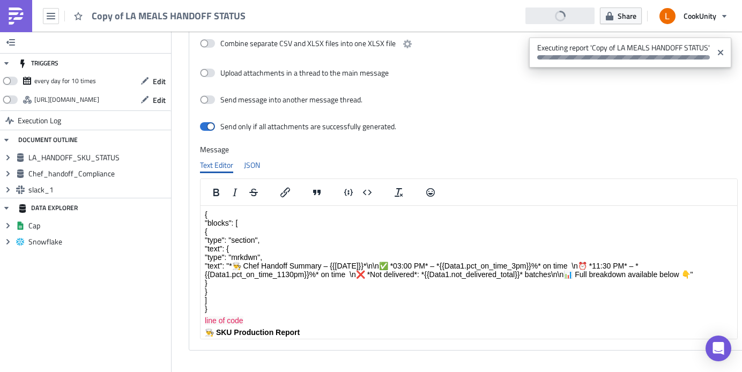
click at [258, 166] on div "JSON" at bounding box center [252, 165] width 16 height 16
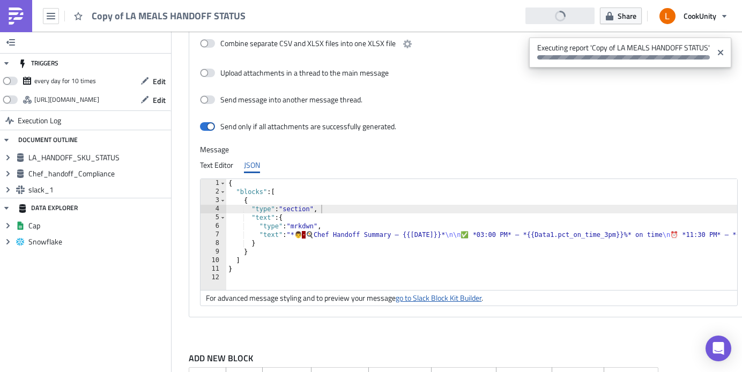
click at [440, 300] on link "go to Slack Block Kit Builder" at bounding box center [438, 297] width 86 height 11
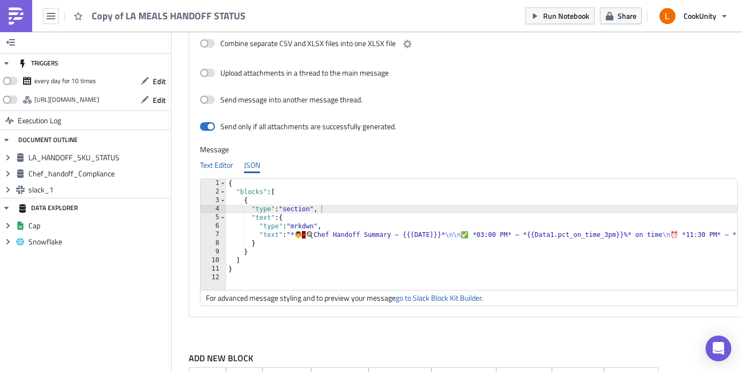
click at [223, 162] on div "Text Editor" at bounding box center [216, 165] width 33 height 16
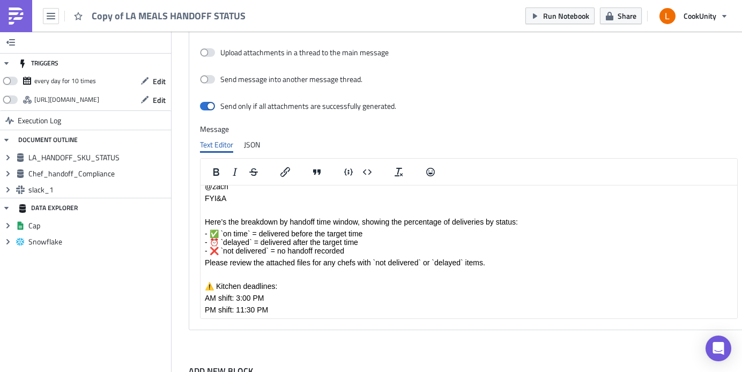
scroll to position [638, 19]
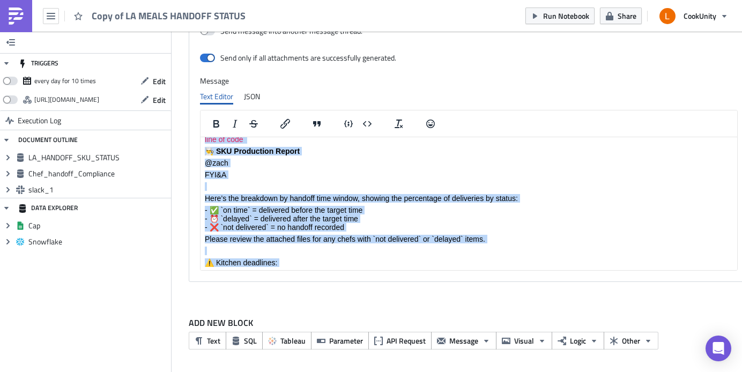
drag, startPoint x: 292, startPoint y: 262, endPoint x: 199, endPoint y: 139, distance: 153.8
click at [200, 139] on html "{ "blocks": [ { "type": "section", "text": { "type": "mrkdwn", "text": "*👨‍🍳 Ch…" at bounding box center [468, 160] width 536 height 270
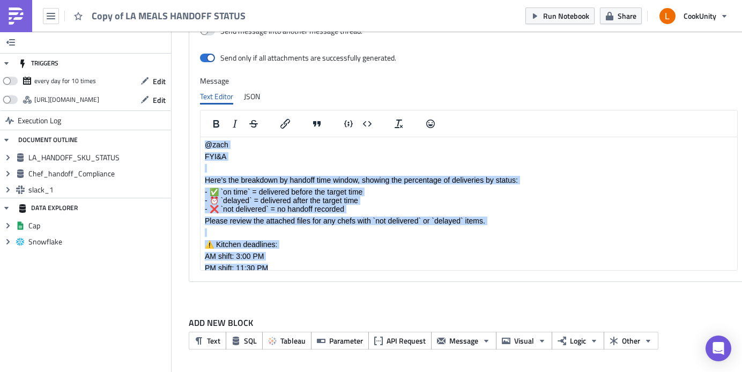
scroll to position [146, 0]
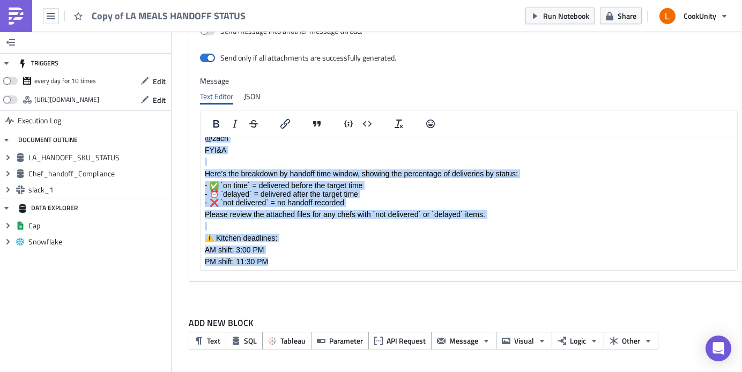
click at [286, 250] on p "AM shift: 3:00 PM" at bounding box center [469, 249] width 528 height 9
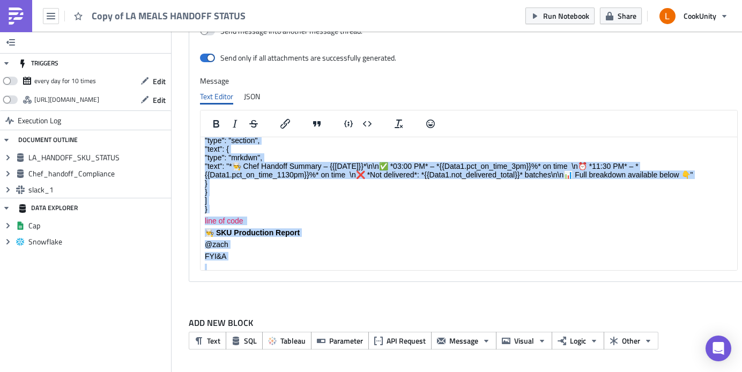
scroll to position [0, 0]
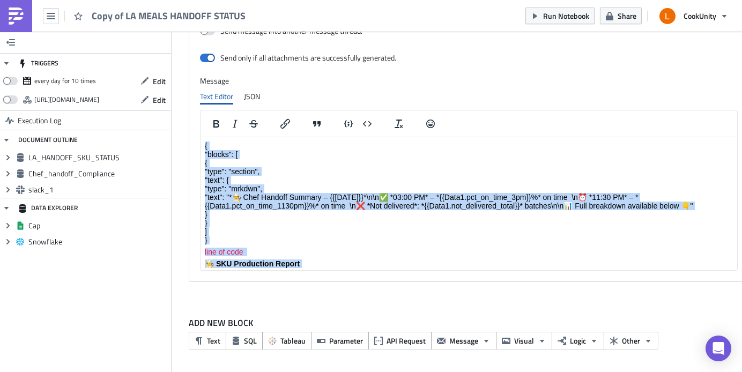
drag, startPoint x: 278, startPoint y: 264, endPoint x: 190, endPoint y: 131, distance: 158.9
click at [200, 137] on html "{ "blocks": [ { "type": "section", "text": { "type": "mrkdwn", "text": "*👨‍🍳 Ch…" at bounding box center [468, 272] width 536 height 270
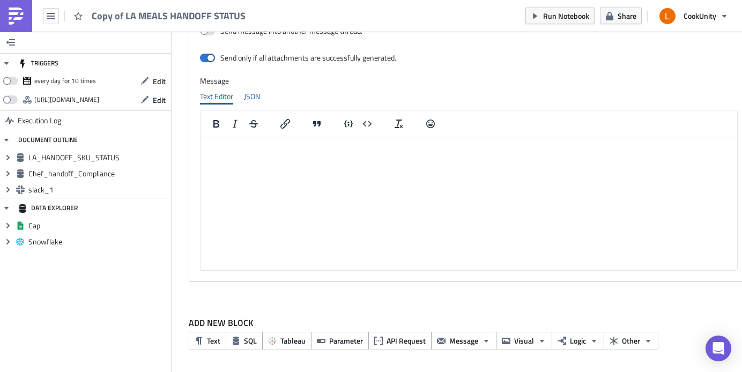
click at [252, 96] on div "JSON" at bounding box center [252, 96] width 16 height 16
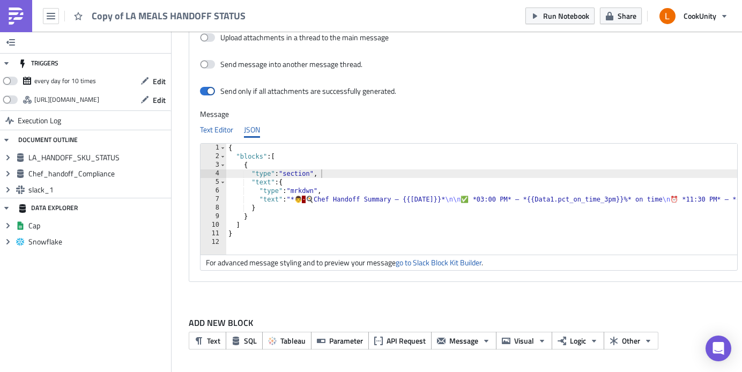
click at [224, 131] on div "Text Editor" at bounding box center [216, 130] width 33 height 16
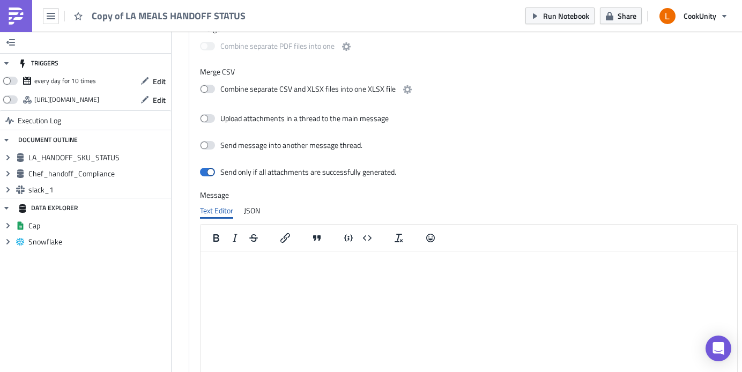
scroll to position [521, 19]
click at [547, 19] on span "Run Notebook" at bounding box center [566, 15] width 46 height 11
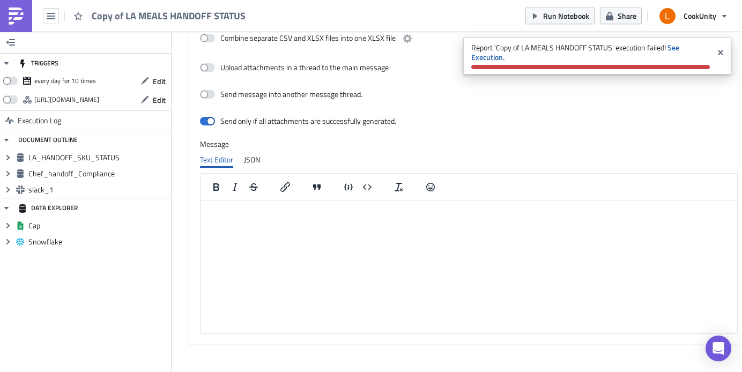
scroll to position [638, 19]
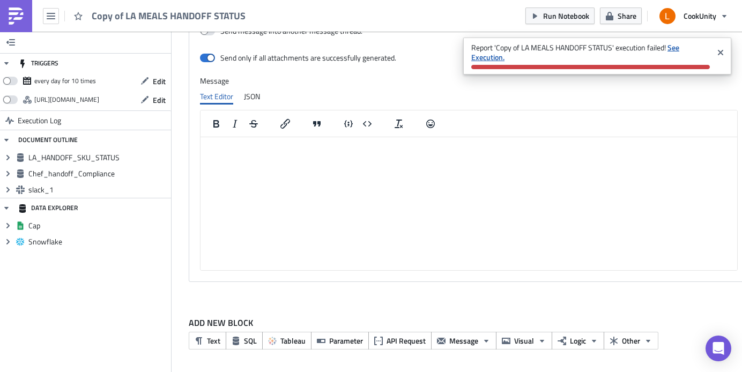
click at [675, 47] on strong "See Execution." at bounding box center [575, 52] width 208 height 21
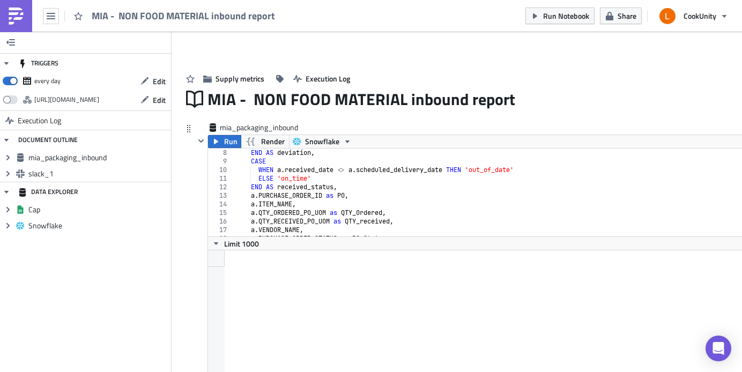
scroll to position [306, 0]
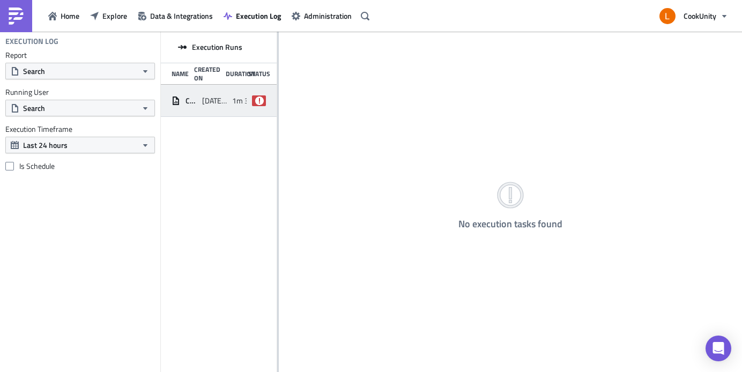
click at [220, 96] on span "2025-10-02 16:12" at bounding box center [214, 101] width 25 height 10
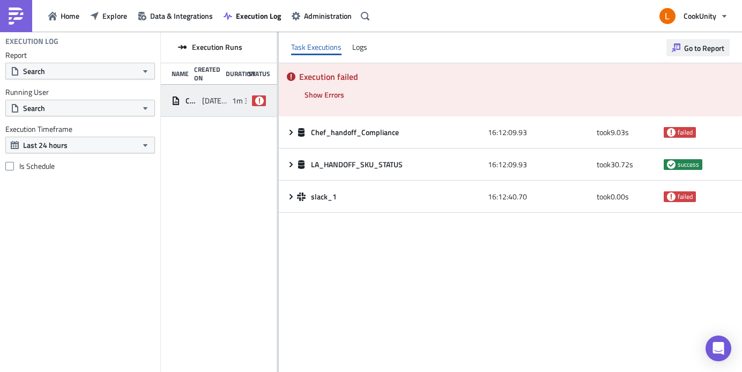
click at [715, 41] on button "Go to Report" at bounding box center [697, 47] width 63 height 17
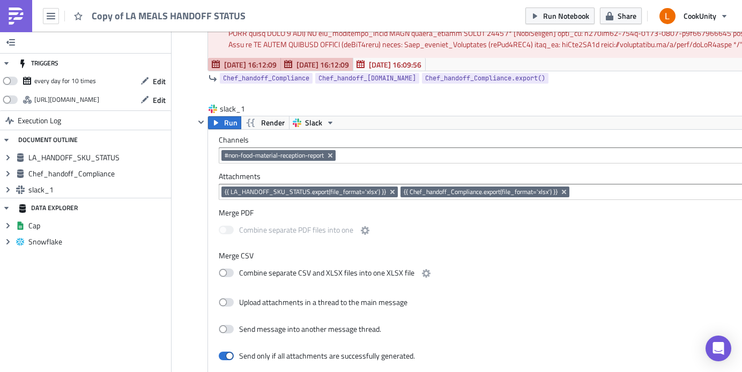
scroll to position [620, 0]
